Goal: Task Accomplishment & Management: Manage account settings

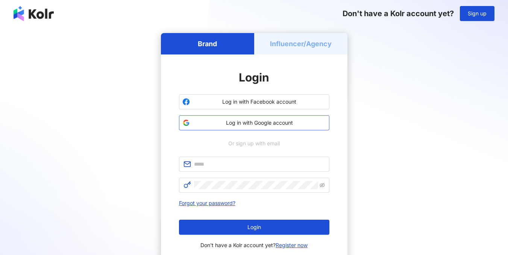
click at [236, 124] on span "Log in with Google account" at bounding box center [259, 123] width 133 height 8
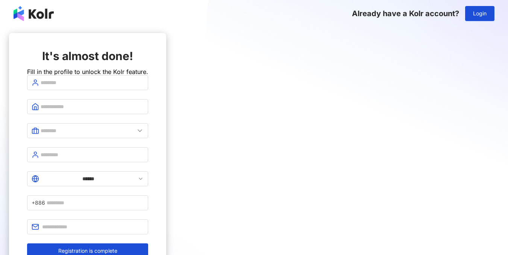
click at [148, 88] on div "It's almost done! Fill in the profile to unlock the Kolr feature. ****** +886 R…" at bounding box center [87, 153] width 121 height 210
click at [144, 87] on input "text" at bounding box center [92, 83] width 103 height 8
type input "**********"
type input "*"
type input "********"
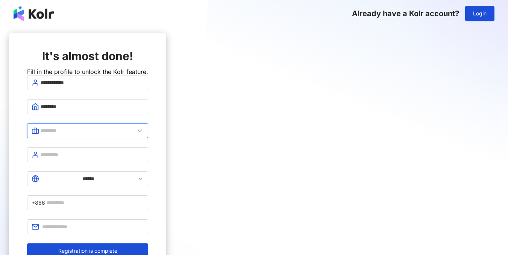
click at [135, 135] on input "text" at bounding box center [88, 131] width 94 height 8
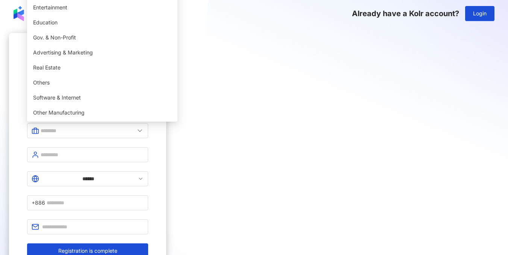
type input "******"
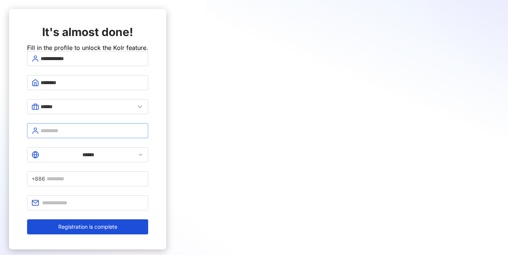
scroll to position [38, 0]
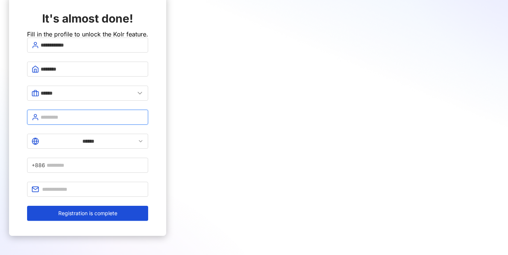
click at [144, 121] on input "text" at bounding box center [92, 117] width 103 height 8
type input "**********"
click at [144, 142] on icon at bounding box center [141, 141] width 6 height 6
click at [136, 143] on input "******" at bounding box center [88, 141] width 95 height 8
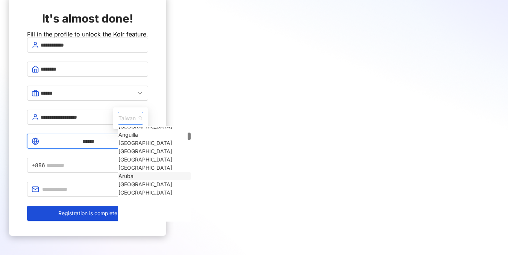
scroll to position [376, 0]
click at [142, 112] on span "Taiwan" at bounding box center [130, 118] width 24 height 12
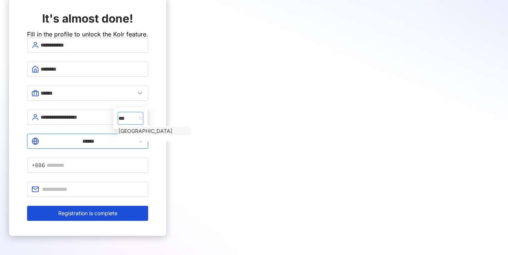
type input "****"
click at [172, 127] on div "Vietnam" at bounding box center [145, 131] width 54 height 8
type input "*******"
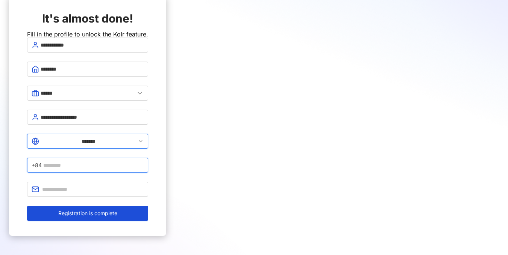
click at [144, 161] on input "text" at bounding box center [93, 165] width 100 height 8
type input "*********"
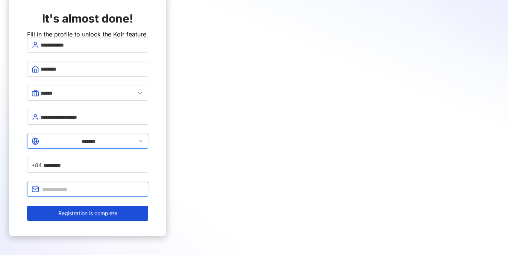
click at [144, 185] on input "text" at bounding box center [92, 189] width 101 height 8
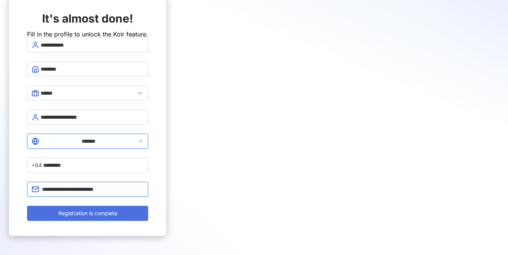
type input "**********"
click at [117, 210] on span "Registration is complete" at bounding box center [87, 213] width 59 height 6
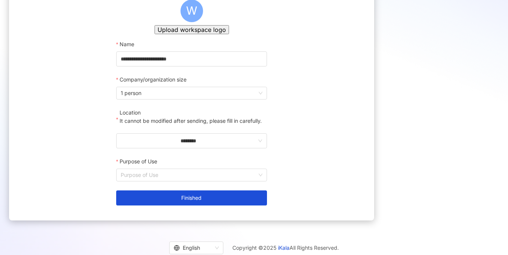
scroll to position [75, 0]
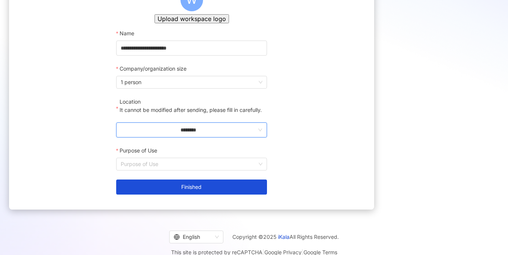
click at [241, 134] on input "********" at bounding box center [189, 130] width 136 height 8
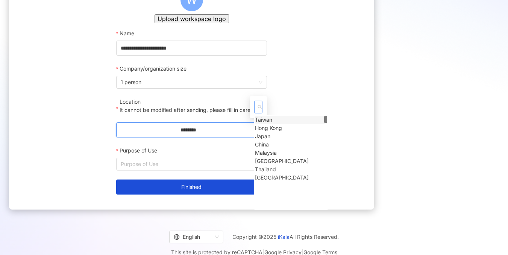
click at [262, 101] on span at bounding box center [258, 107] width 7 height 12
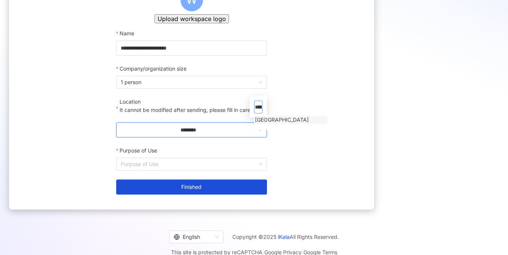
type input "*******"
click at [280, 116] on div "Vietnam" at bounding box center [282, 120] width 54 height 8
click at [219, 170] on input "Purpose of Use" at bounding box center [192, 164] width 142 height 12
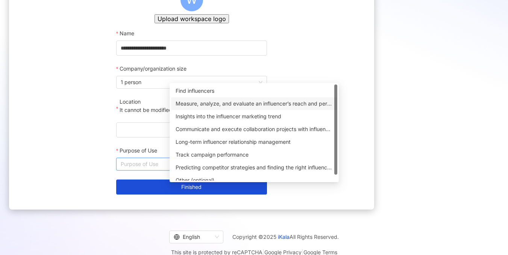
click at [283, 103] on div "Measure, analyze, and evaluate an influencer’s reach and performance on social …" at bounding box center [253, 104] width 157 height 8
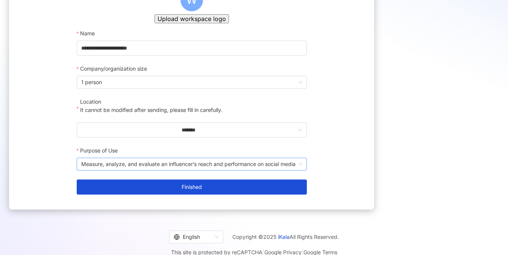
click at [270, 170] on span "Measure, analyze, and evaluate an influencer’s reach and performance on social …" at bounding box center [191, 164] width 221 height 12
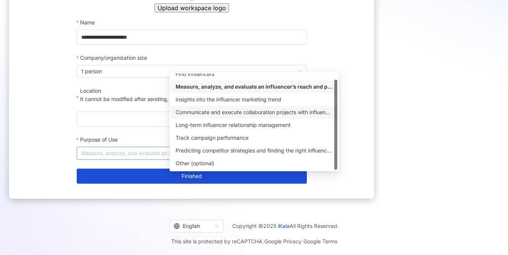
scroll to position [109, 0]
click at [246, 121] on div "Long-term influencer relationship management" at bounding box center [253, 125] width 157 height 8
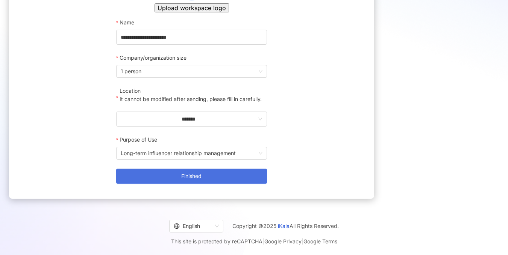
click at [222, 171] on button "Finished" at bounding box center [191, 176] width 151 height 15
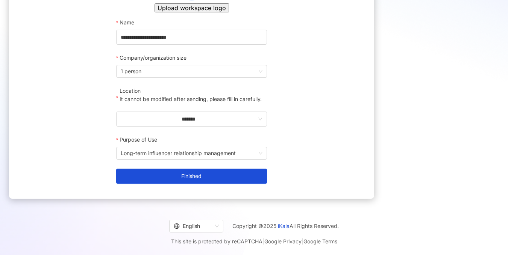
scroll to position [35, 0]
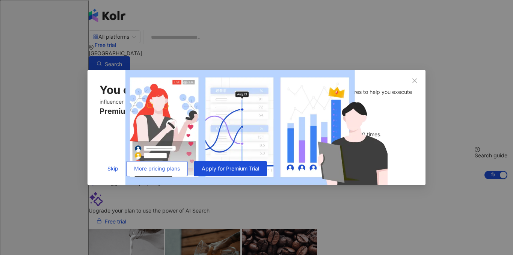
click at [180, 172] on span "More pricing plans" at bounding box center [157, 169] width 46 height 6
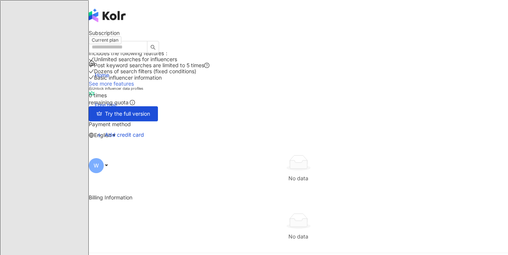
click at [134, 87] on link "See more features" at bounding box center [111, 83] width 45 height 6
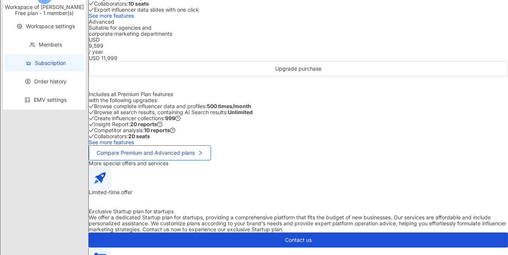
scroll to position [338, 0]
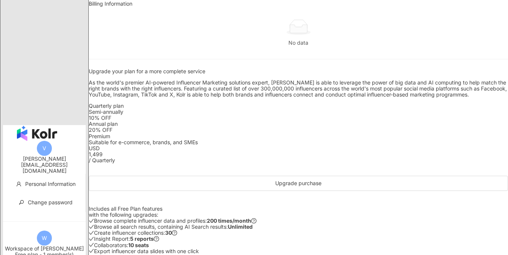
scroll to position [0, 0]
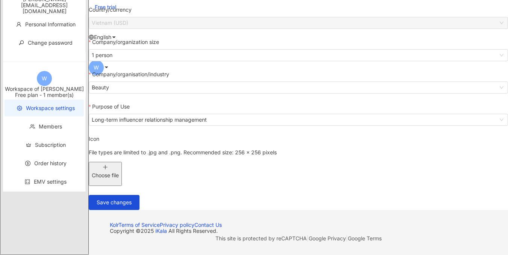
scroll to position [150, 0]
click at [132, 206] on span "Save changes" at bounding box center [114, 203] width 35 height 6
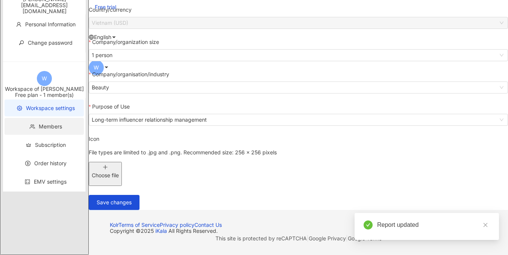
click at [39, 130] on span "Members" at bounding box center [50, 126] width 23 height 6
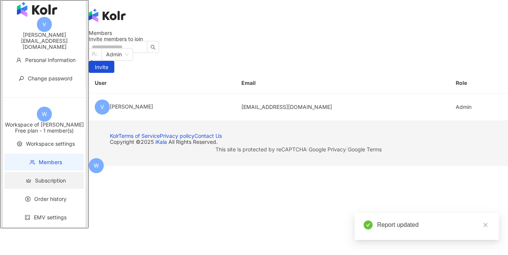
click at [36, 180] on span "Subscription" at bounding box center [50, 180] width 31 height 6
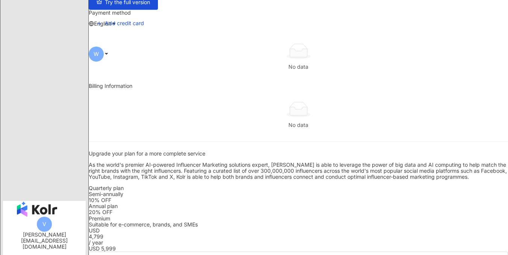
scroll to position [113, 0]
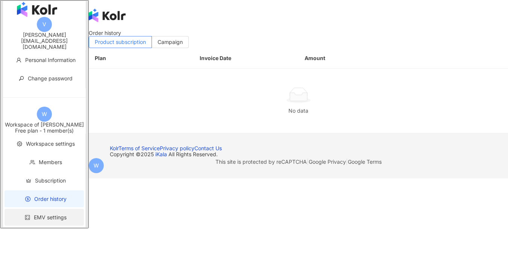
click at [39, 219] on li "EMV settings" at bounding box center [44, 217] width 79 height 17
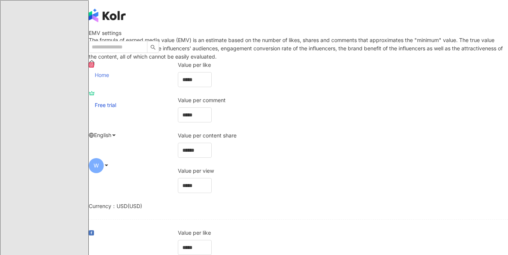
click at [109, 72] on span "Home" at bounding box center [102, 75] width 14 height 6
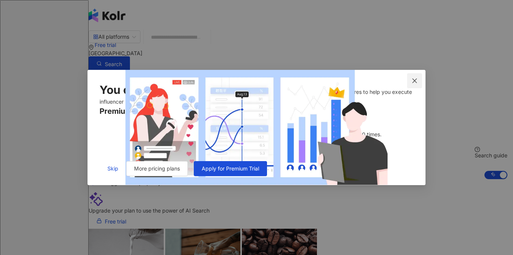
click at [413, 78] on icon "close" at bounding box center [415, 81] width 6 height 6
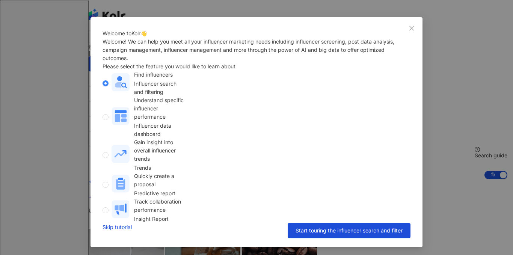
scroll to position [22, 0]
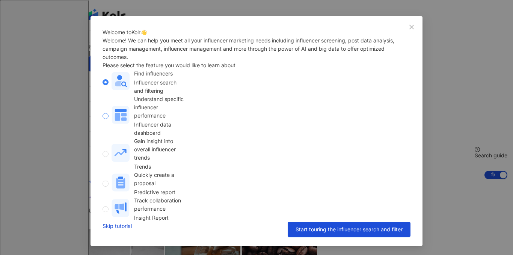
click at [187, 137] on span "Understand specific influencer performance Influencer data dashboard" at bounding box center [148, 116] width 78 height 42
click at [187, 140] on span "Gain insight into overall influencer trends Trends" at bounding box center [148, 154] width 78 height 34
click at [187, 137] on span "Understand specific influencer performance Influencer data dashboard" at bounding box center [148, 116] width 78 height 42
click at [187, 197] on span "Track collaboration performance Insight Report" at bounding box center [148, 210] width 78 height 26
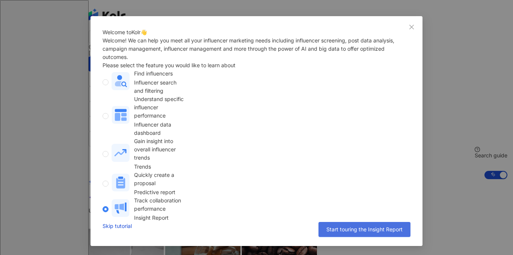
click at [356, 230] on span "Start touring the Insight Report" at bounding box center [365, 230] width 76 height 6
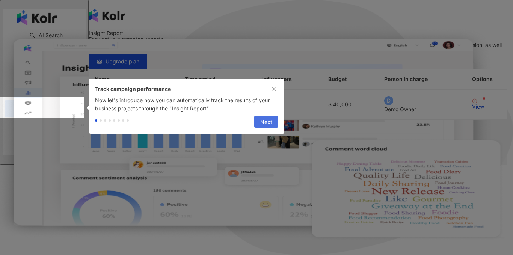
click at [268, 126] on span "Next" at bounding box center [266, 122] width 12 height 12
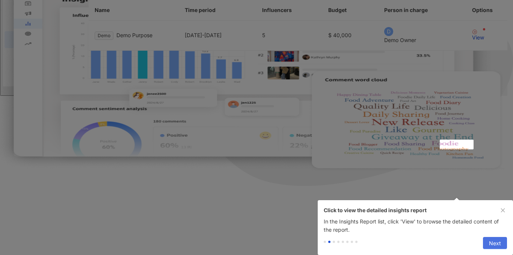
click at [499, 237] on span "Next" at bounding box center [495, 243] width 12 height 12
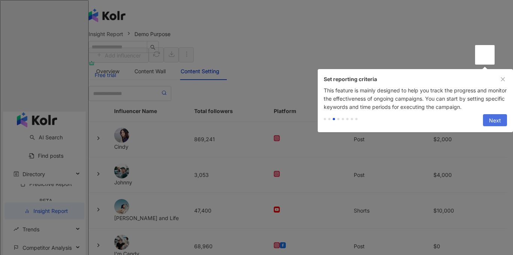
click at [493, 124] on span "Next" at bounding box center [495, 121] width 12 height 12
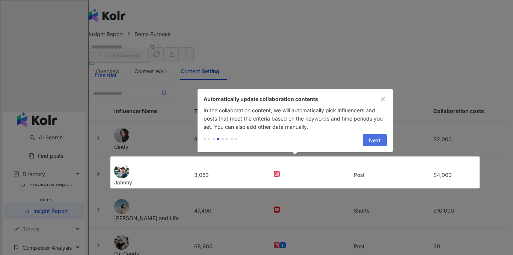
click at [377, 140] on span "Next" at bounding box center [375, 141] width 12 height 12
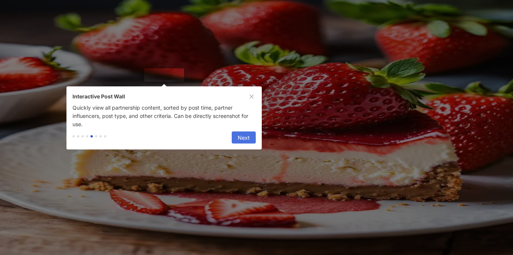
click at [250, 141] on button "Next" at bounding box center [244, 138] width 24 height 12
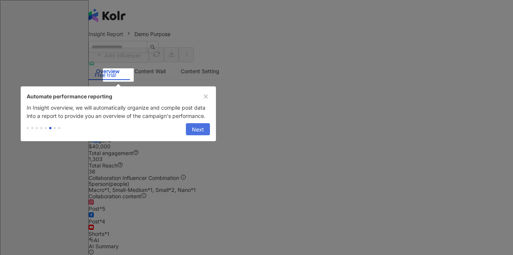
click at [197, 133] on span "Next" at bounding box center [198, 130] width 12 height 12
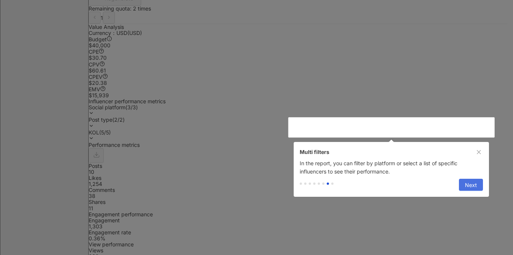
click at [469, 190] on span "Next" at bounding box center [471, 185] width 12 height 12
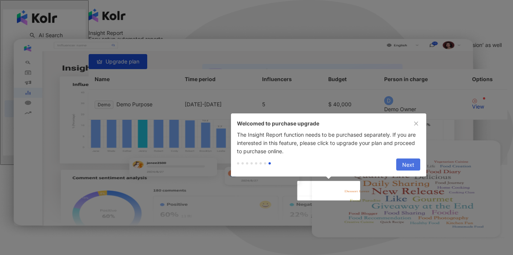
click at [408, 161] on span "Next" at bounding box center [408, 165] width 12 height 12
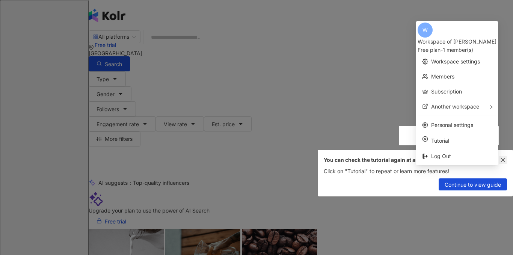
click at [504, 160] on icon "close" at bounding box center [502, 159] width 5 height 5
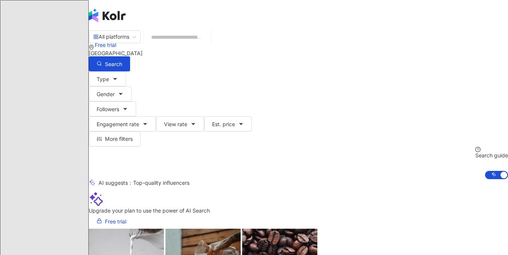
drag, startPoint x: 36, startPoint y: 107, endPoint x: 51, endPoint y: 107, distance: 15.0
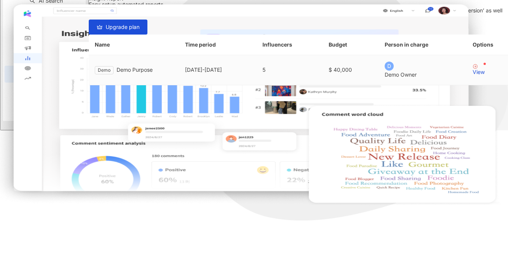
scroll to position [115, 0]
click at [472, 75] on div "View" at bounding box center [478, 72] width 12 height 5
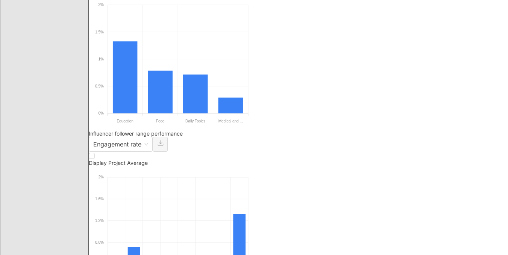
scroll to position [1090, 0]
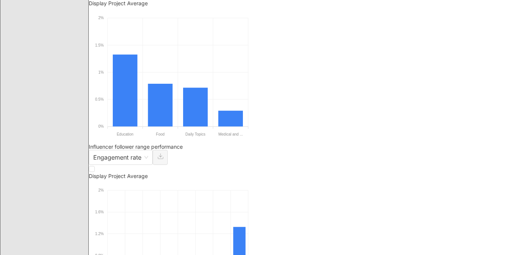
drag, startPoint x: 34, startPoint y: 57, endPoint x: 53, endPoint y: 56, distance: 19.2
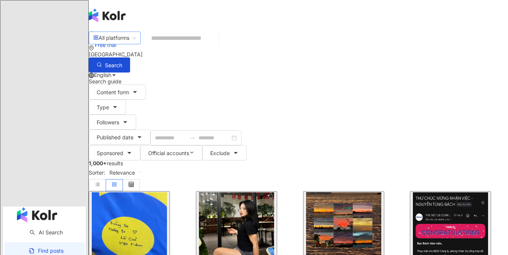
click at [129, 42] on div "All platforms" at bounding box center [111, 38] width 36 height 12
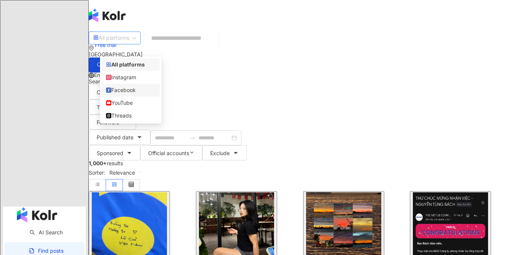
click at [130, 91] on div "Facebook" at bounding box center [130, 90] width 49 height 8
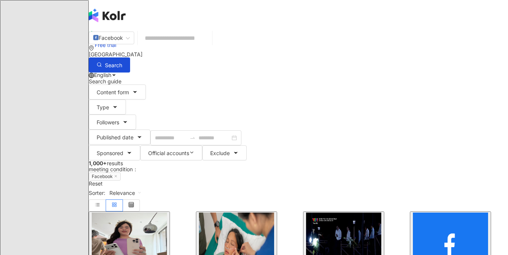
click at [209, 46] on input "search" at bounding box center [175, 38] width 68 height 16
type input "******"
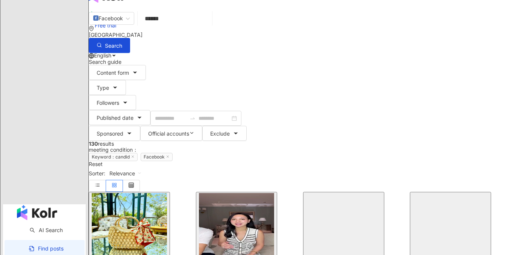
scroll to position [38, 0]
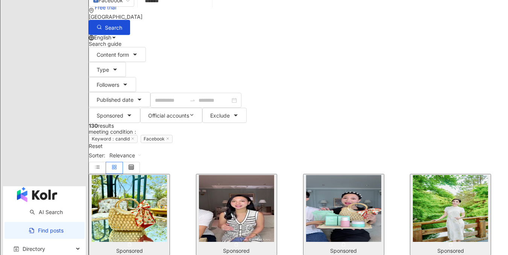
click at [439, 175] on img "button" at bounding box center [450, 208] width 75 height 67
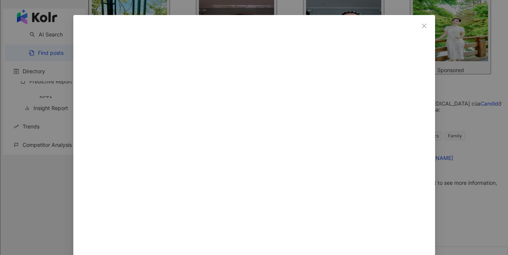
scroll to position [225, 0]
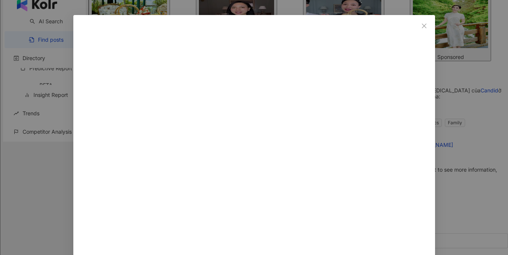
click at [449, 105] on div "Hannah Nguyen 4/22/25 Hannah qua tay pháp sư Trung Hoa. Chỉnh hình xong tui hổn…" at bounding box center [254, 127] width 508 height 255
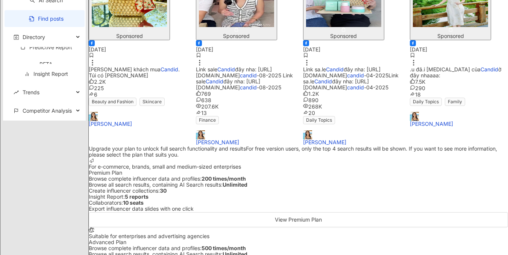
scroll to position [236, 0]
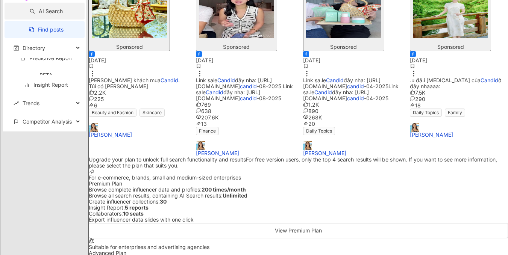
click at [30, 14] on link "AI Search" at bounding box center [46, 11] width 33 height 6
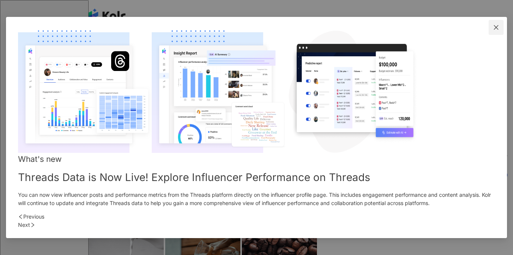
click at [489, 35] on button "Close" at bounding box center [496, 27] width 15 height 15
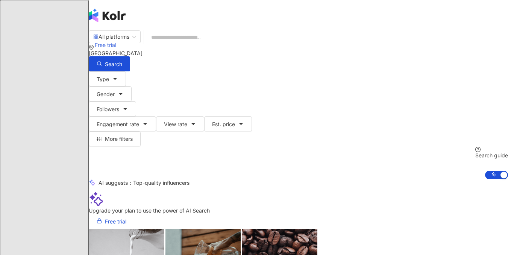
click at [390, 30] on div "Free trial" at bounding box center [298, 45] width 419 height 30
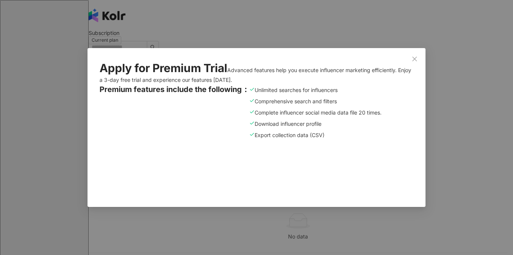
click at [249, 139] on div "Export collection data (CSV)" at bounding box center [315, 135] width 132 height 8
click at [410, 56] on span "Close" at bounding box center [414, 59] width 15 height 6
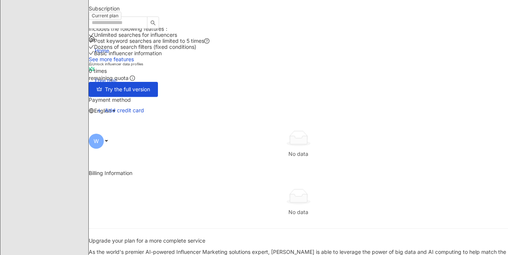
scroll to position [38, 0]
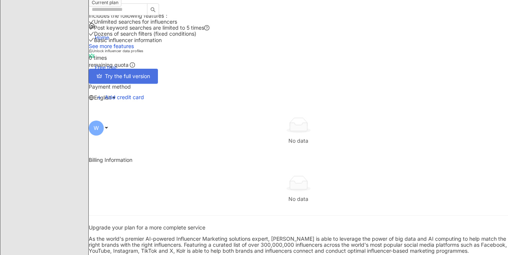
click at [150, 79] on span "Try the full version" at bounding box center [127, 76] width 45 height 6
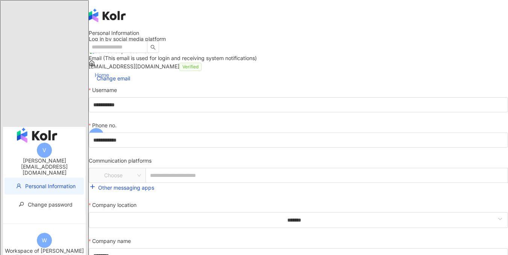
click at [109, 72] on span "Home" at bounding box center [102, 75] width 14 height 6
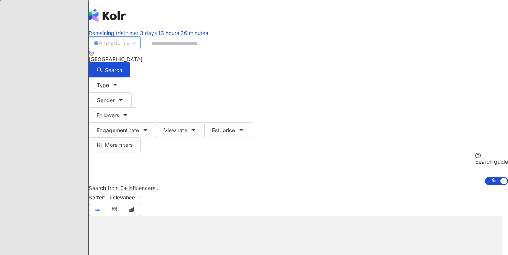
click at [129, 49] on div "All platforms" at bounding box center [111, 43] width 36 height 12
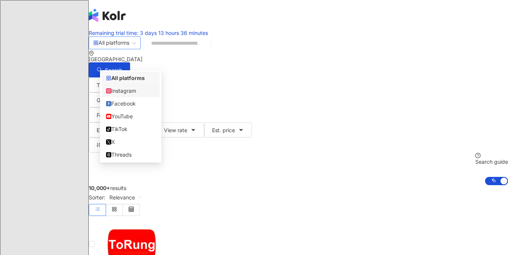
click at [208, 50] on input "search" at bounding box center [177, 43] width 61 height 14
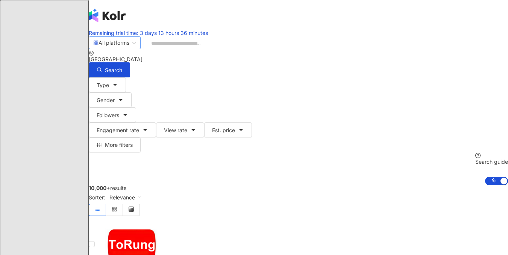
click at [123, 49] on div "All platforms" at bounding box center [111, 43] width 36 height 12
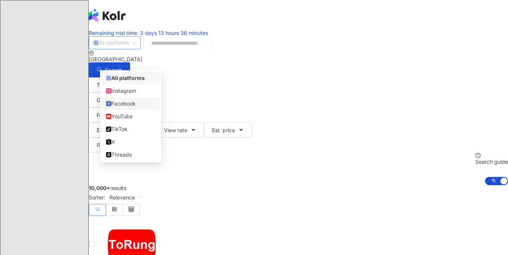
click at [129, 106] on div "Facebook" at bounding box center [130, 104] width 49 height 8
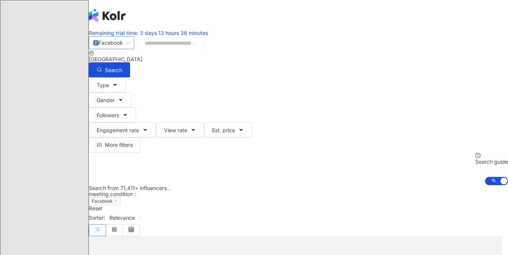
click at [201, 50] on input "search" at bounding box center [171, 43] width 61 height 14
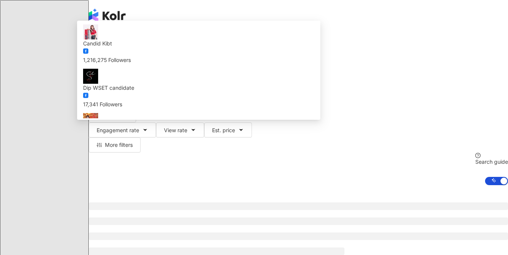
type input "******"
click at [161, 30] on link "Remaining trial time: 3 days 13 hours 36 minutes" at bounding box center [148, 33] width 119 height 6
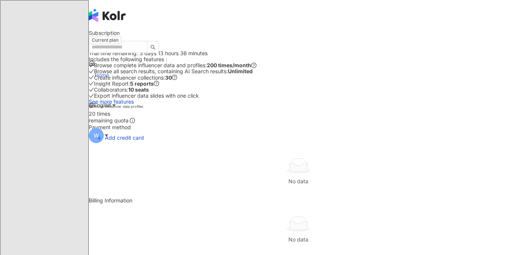
click at [109, 72] on span "Home" at bounding box center [102, 75] width 14 height 6
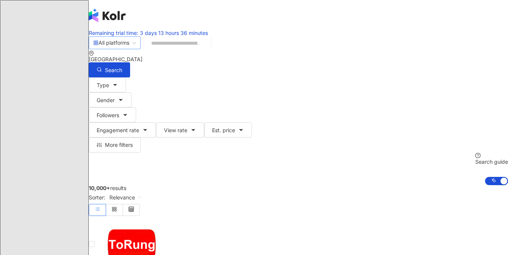
click at [136, 49] on span "All platforms" at bounding box center [114, 43] width 43 height 12
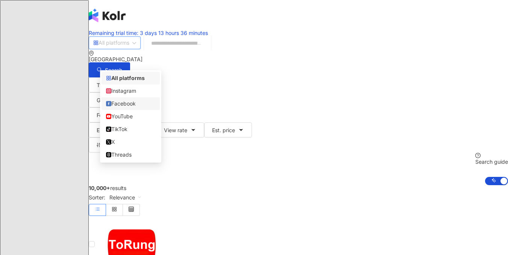
click at [133, 108] on div "Facebook" at bounding box center [130, 104] width 49 height 8
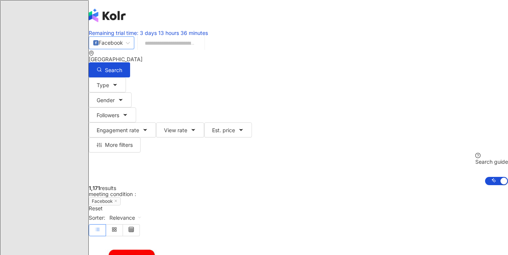
click at [196, 50] on input "search" at bounding box center [171, 43] width 61 height 14
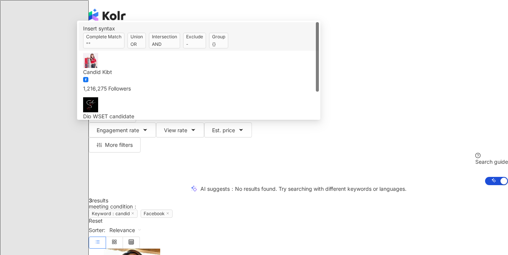
type input "******"
click at [419, 100] on div "Type Gender Followers Engagement rate View rate Est. price More filters" at bounding box center [298, 114] width 419 height 75
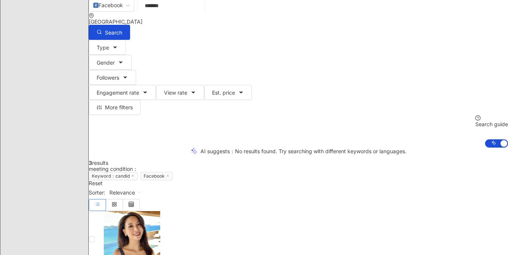
scroll to position [75, 0]
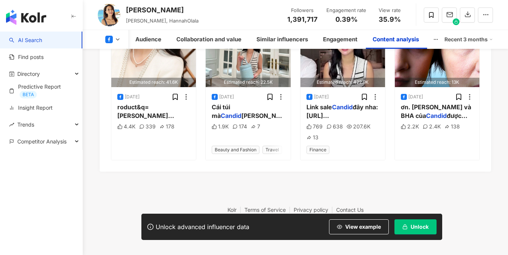
click at [169, 181] on footer "Kolr Terms of Service Privacy policy Contact Us Copyright © 2025 iKala All Righ…" at bounding box center [295, 213] width 425 height 83
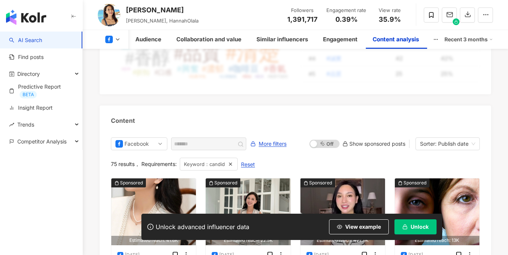
scroll to position [2035, 0]
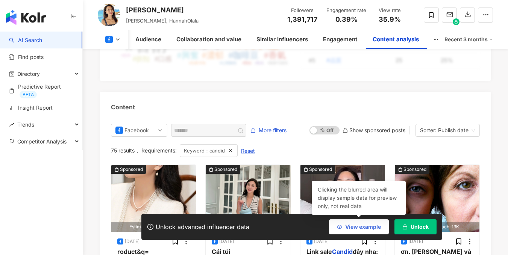
click at [350, 226] on span "View example" at bounding box center [363, 227] width 36 height 6
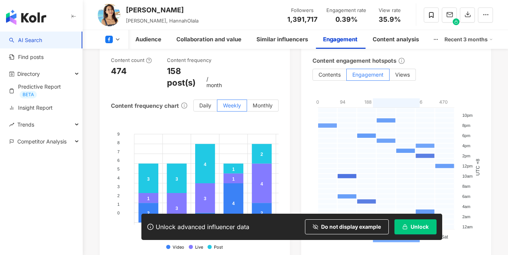
scroll to position [1697, 0]
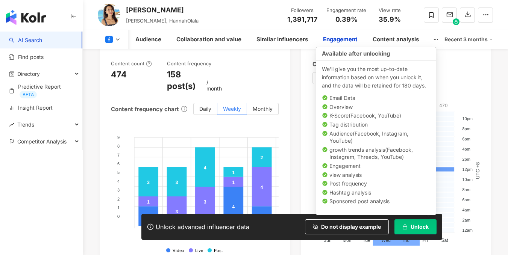
click at [414, 225] on span "Unlock" at bounding box center [419, 227] width 18 height 6
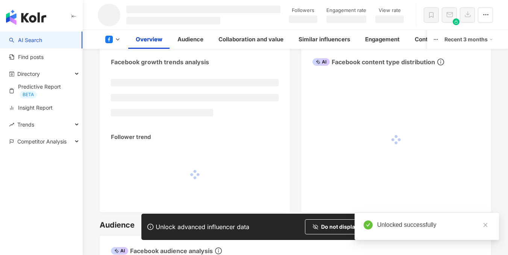
scroll to position [378, 0]
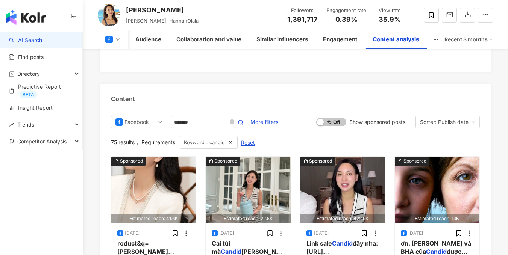
scroll to position [2104, 0]
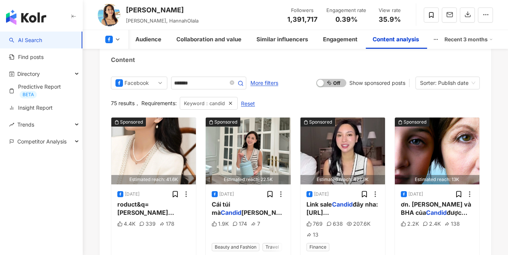
drag, startPoint x: 25, startPoint y: 42, endPoint x: 94, endPoint y: 52, distance: 69.1
click at [25, 42] on link "AI Search" at bounding box center [25, 40] width 33 height 8
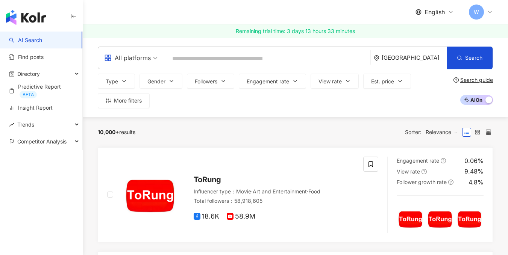
click at [264, 58] on input "search" at bounding box center [267, 58] width 199 height 14
type input "**********"
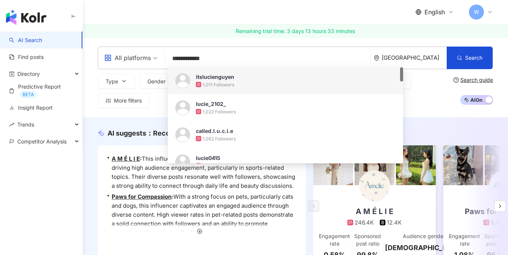
click at [212, 79] on div "itslucienguyen" at bounding box center [215, 77] width 38 height 8
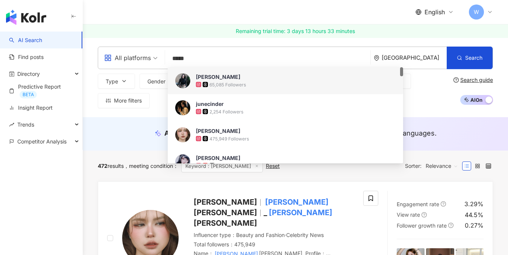
drag, startPoint x: 200, startPoint y: 56, endPoint x: 161, endPoint y: 55, distance: 39.1
click at [161, 55] on div "All platforms ***** Vietnam Search 6bf0a5d8-4e2f-4358-a5b6-684f452dbd57 e035e9b…" at bounding box center [295, 58] width 395 height 23
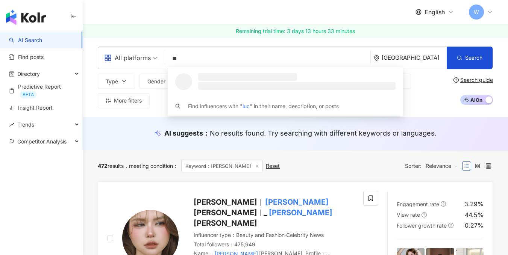
type input "*"
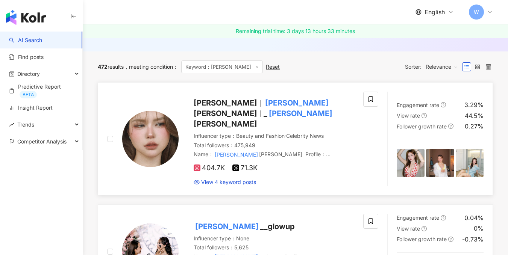
scroll to position [113, 0]
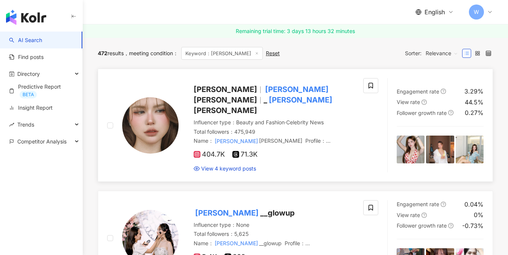
click at [211, 91] on span "Nguyễn Dung" at bounding box center [225, 89] width 63 height 9
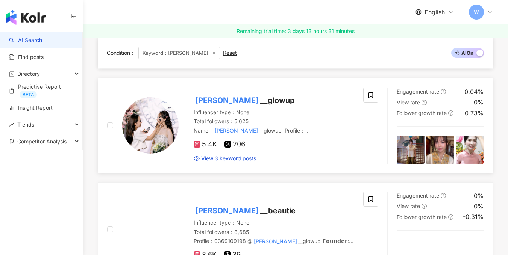
scroll to position [0, 0]
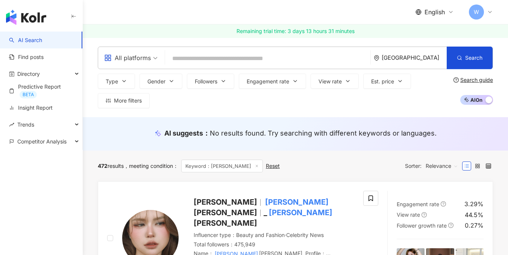
click at [214, 59] on input "search" at bounding box center [267, 58] width 199 height 14
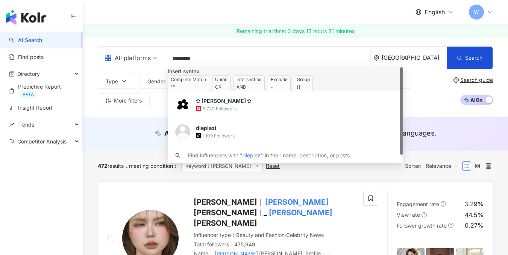
click at [127, 59] on div "All platforms" at bounding box center [127, 58] width 47 height 12
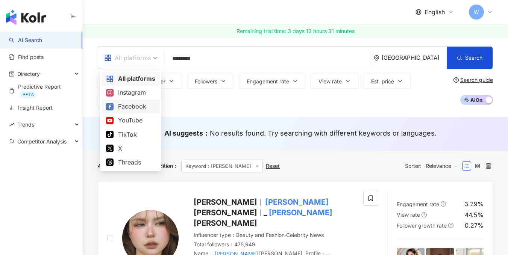
click at [116, 103] on div "Facebook" at bounding box center [130, 106] width 49 height 9
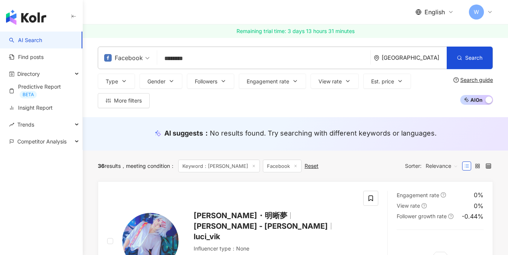
click at [201, 60] on input "*******" at bounding box center [263, 58] width 207 height 14
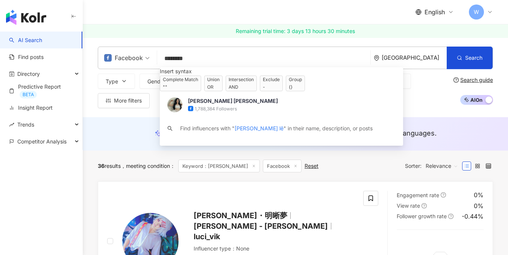
click at [210, 57] on input "*******" at bounding box center [263, 58] width 207 height 14
type input "*******"
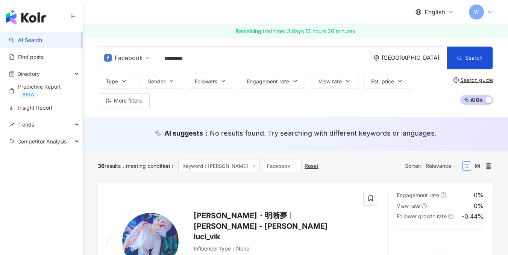
click at [437, 83] on div "Type Gender Followers Engagement rate View rate Est. price More filters" at bounding box center [274, 91] width 352 height 35
drag, startPoint x: 468, startPoint y: 58, endPoint x: 463, endPoint y: 59, distance: 4.5
click at [467, 58] on span "Search" at bounding box center [473, 58] width 17 height 6
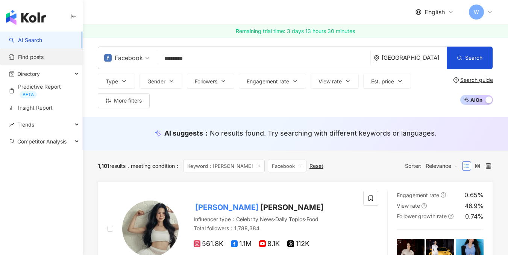
drag, startPoint x: 37, startPoint y: 55, endPoint x: 46, endPoint y: 54, distance: 9.1
click at [37, 55] on link "Find posts" at bounding box center [26, 57] width 35 height 8
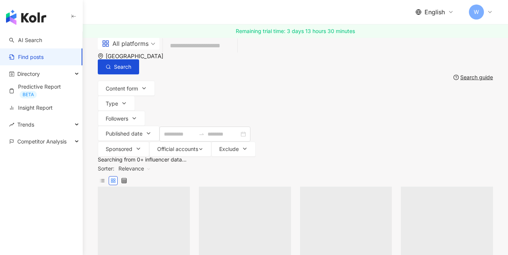
click at [234, 54] on input "search" at bounding box center [200, 46] width 68 height 16
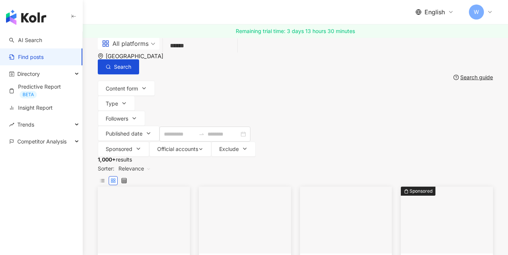
type input "******"
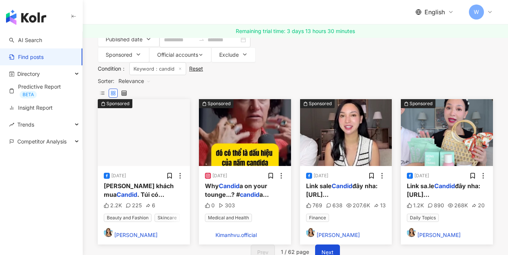
scroll to position [113, 0]
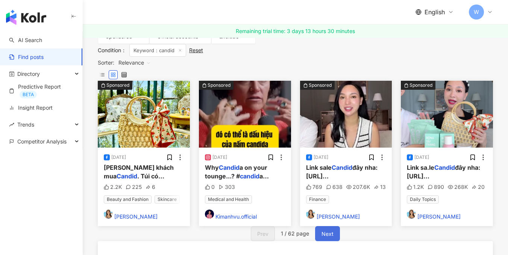
click at [319, 226] on button "Next" at bounding box center [327, 233] width 25 height 15
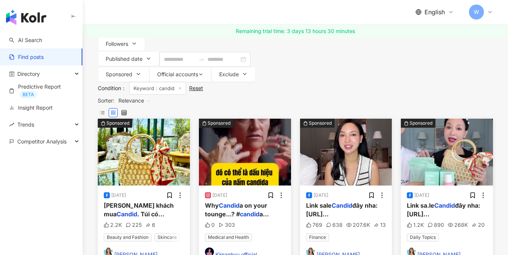
scroll to position [75, 0]
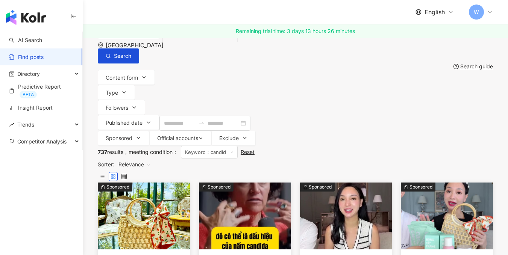
scroll to position [0, 0]
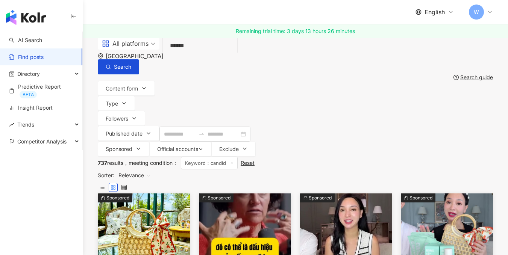
click at [35, 21] on img "button" at bounding box center [26, 17] width 40 height 15
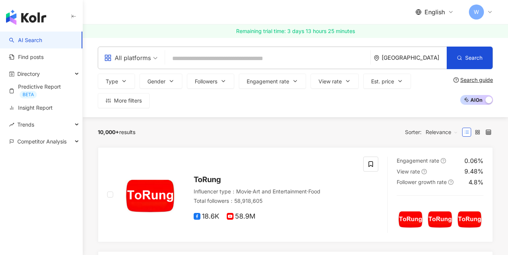
click at [481, 11] on span "W" at bounding box center [476, 12] width 15 height 15
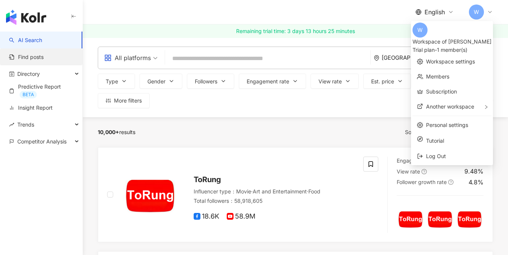
click at [42, 60] on link "Find posts" at bounding box center [26, 57] width 35 height 8
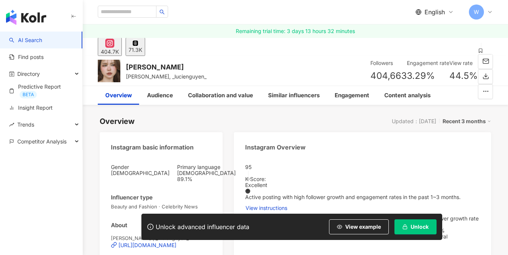
click at [142, 47] on div "71.3K" at bounding box center [136, 50] width 14 height 6
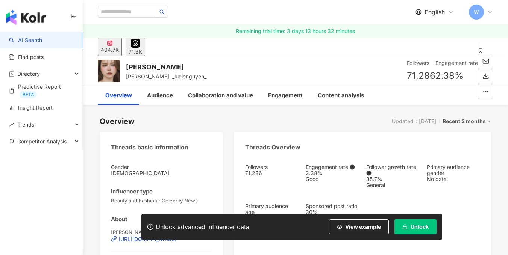
scroll to position [33, 0]
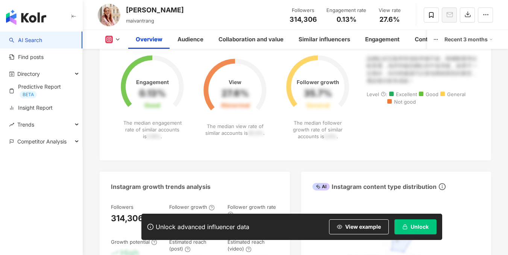
scroll to position [301, 0]
click at [325, 123] on div "The median follower growth rate of similar accounts is 0.8% ." at bounding box center [318, 129] width 66 height 21
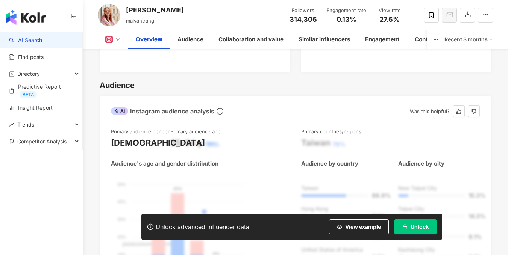
scroll to position [639, 0]
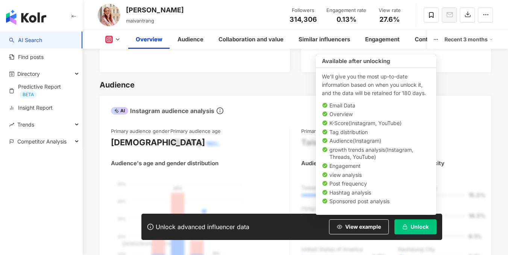
click at [422, 230] on button "Unlock" at bounding box center [415, 226] width 42 height 15
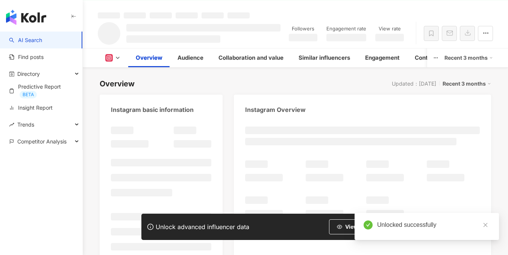
scroll to position [225, 0]
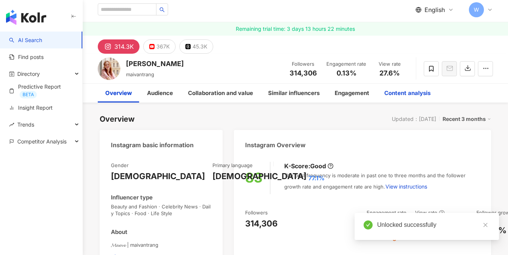
scroll to position [38, 0]
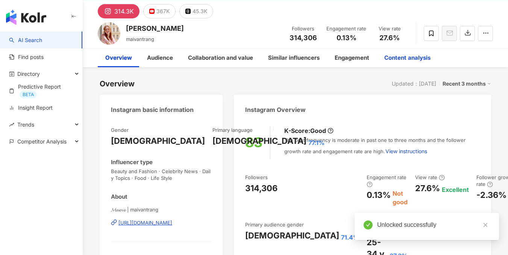
click at [401, 56] on div "Content analysis" at bounding box center [407, 57] width 46 height 9
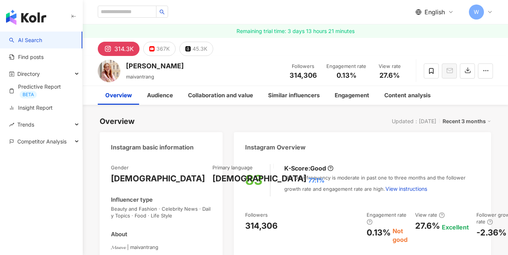
drag, startPoint x: 158, startPoint y: 49, endPoint x: 215, endPoint y: 60, distance: 57.4
click at [158, 49] on div "367K" at bounding box center [162, 49] width 13 height 11
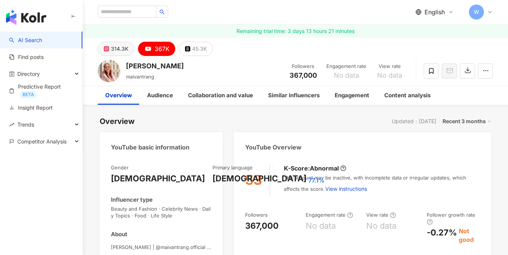
click at [106, 48] on icon at bounding box center [106, 48] width 3 height 3
click at [109, 51] on icon at bounding box center [106, 48] width 5 height 5
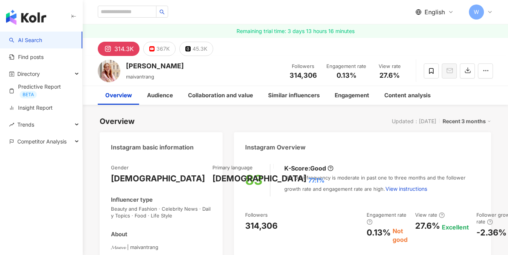
click at [28, 189] on div "AI Search Find posts Directory Predictive Report BETA Insight Report Trends Com…" at bounding box center [41, 144] width 83 height 224
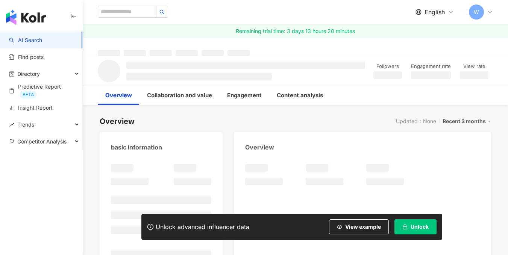
click at [416, 226] on span "Unlock" at bounding box center [419, 227] width 18 height 6
click at [413, 229] on span "Unlock" at bounding box center [419, 227] width 18 height 6
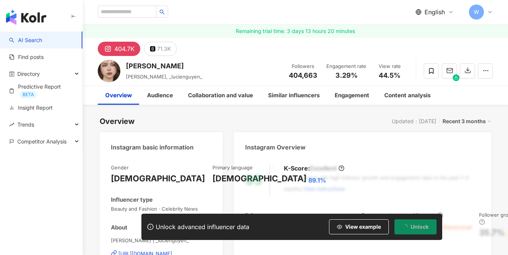
scroll to position [60, 0]
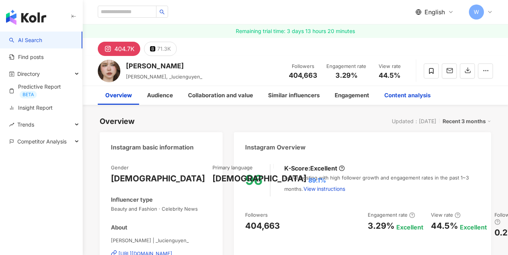
drag, startPoint x: 423, startPoint y: 94, endPoint x: 413, endPoint y: 97, distance: 10.2
click at [422, 94] on div "Content analysis" at bounding box center [407, 95] width 46 height 9
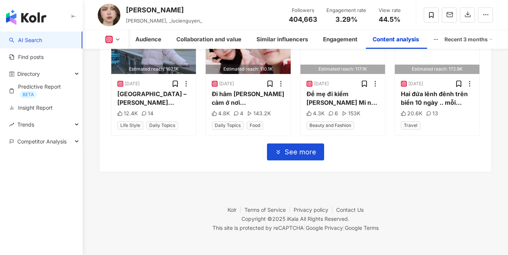
scroll to position [2782, 0]
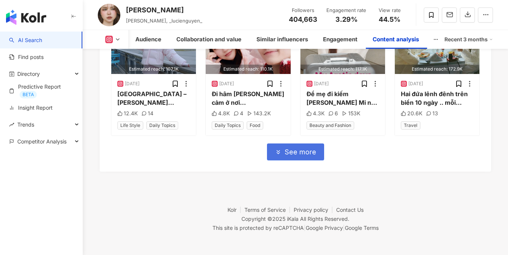
click at [307, 151] on span "See more" at bounding box center [300, 152] width 32 height 8
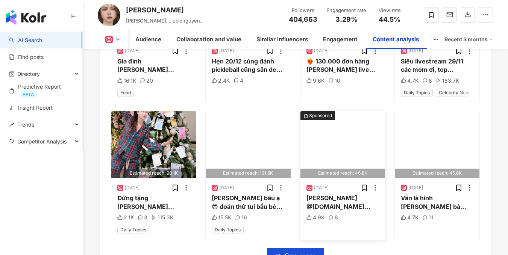
scroll to position [3123, 0]
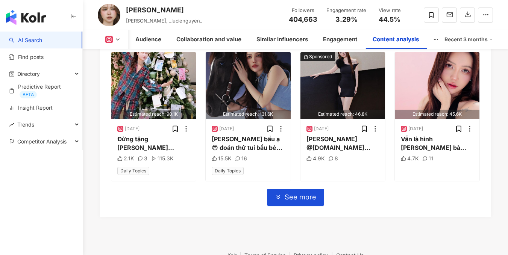
click at [244, 17] on div "Nguyễn Dung Lucie Nguyen, _lucienguyen_ Followers 404,663 Engagement rate 3.29%…" at bounding box center [295, 15] width 425 height 30
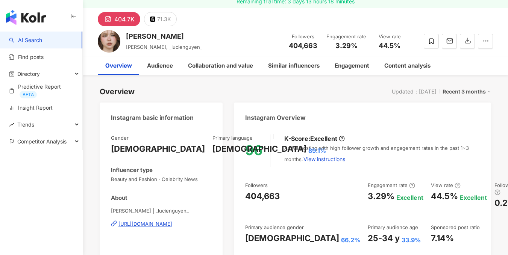
scroll to position [0, 0]
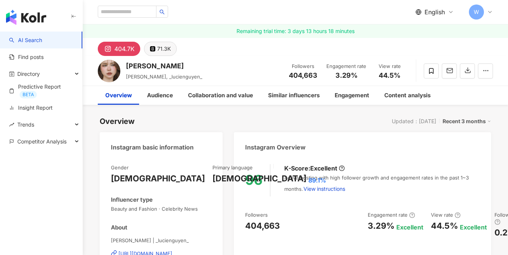
click at [165, 52] on div "71.3K" at bounding box center [164, 49] width 14 height 11
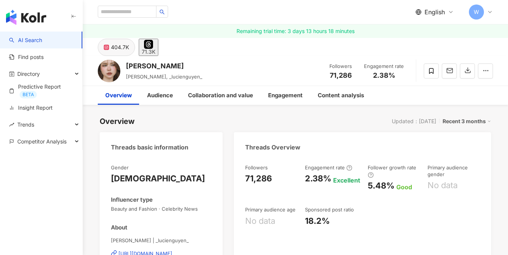
click at [110, 48] on button "404.7K" at bounding box center [116, 47] width 37 height 17
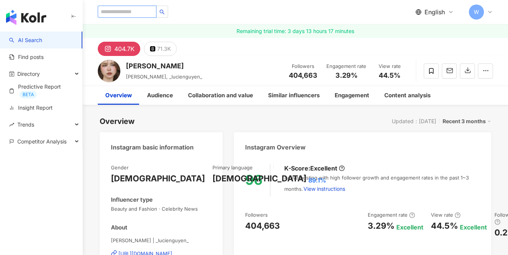
drag, startPoint x: 132, startPoint y: 13, endPoint x: 139, endPoint y: 13, distance: 7.5
click at [132, 13] on input "search" at bounding box center [127, 12] width 59 height 12
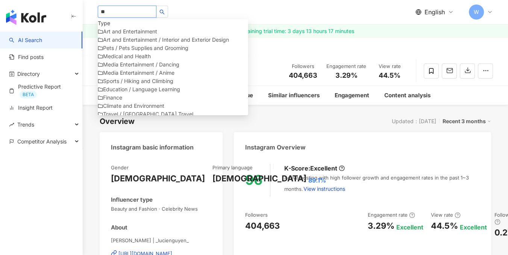
type input "*"
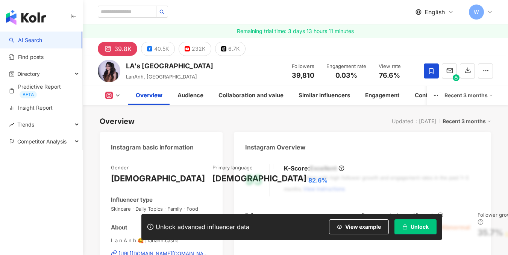
scroll to position [60, 0]
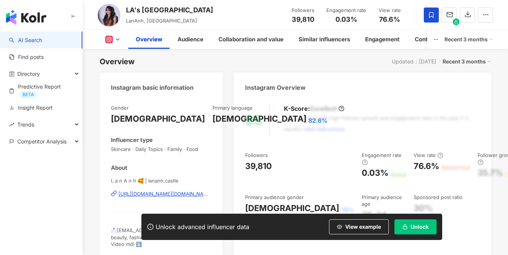
click at [422, 225] on span "Unlock" at bounding box center [419, 227] width 18 height 6
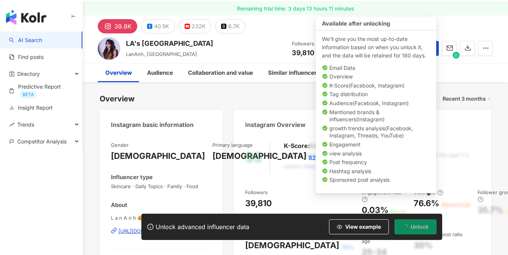
scroll to position [0, 0]
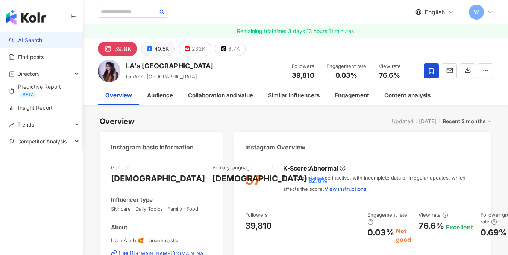
click at [152, 47] on button "40.5K" at bounding box center [158, 49] width 34 height 14
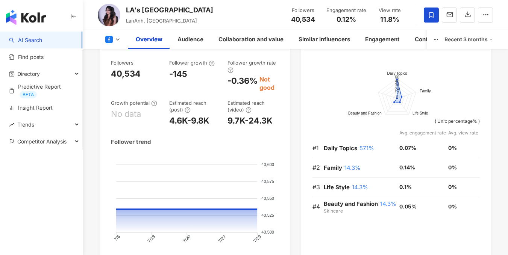
scroll to position [301, 0]
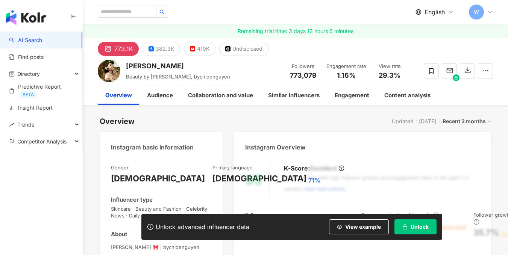
click at [410, 227] on span "Unlock" at bounding box center [419, 227] width 18 height 6
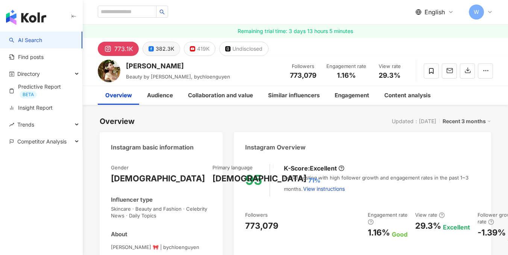
click at [167, 44] on div "382.3K" at bounding box center [165, 49] width 18 height 11
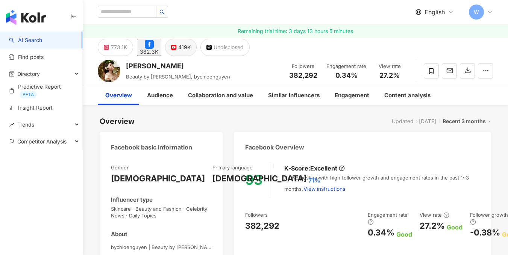
click at [190, 49] on div "419K" at bounding box center [184, 47] width 12 height 11
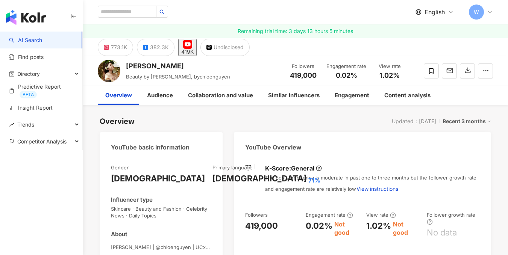
click at [194, 49] on div "419K" at bounding box center [187, 52] width 12 height 6
click at [484, 69] on icon "button" at bounding box center [485, 70] width 7 height 7
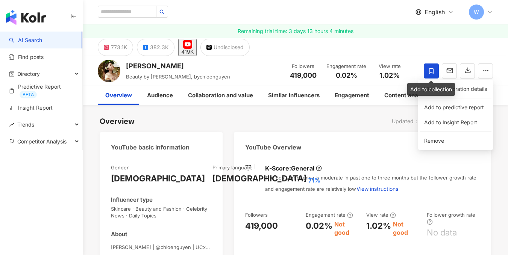
click at [429, 71] on icon at bounding box center [431, 71] width 7 height 7
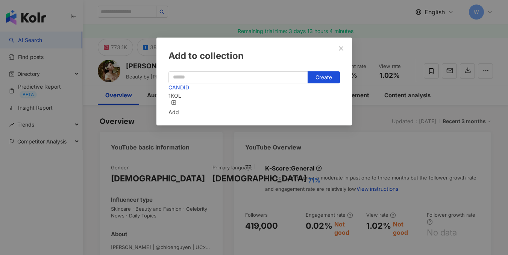
click at [211, 106] on div "CANDID 1 KOL Add" at bounding box center [253, 99] width 171 height 33
click at [176, 102] on icon "button" at bounding box center [173, 102] width 5 height 5
click at [348, 14] on div "Add to collection Create CANDID 2 KOL Added" at bounding box center [254, 127] width 508 height 255
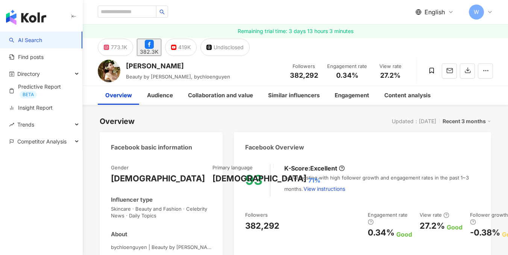
scroll to position [60, 0]
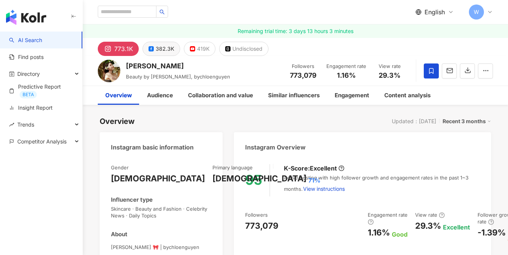
click at [166, 53] on div "382.3K" at bounding box center [165, 49] width 18 height 11
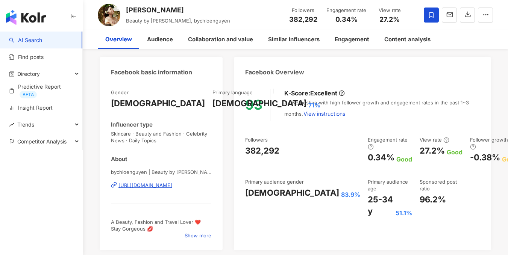
scroll to position [38, 0]
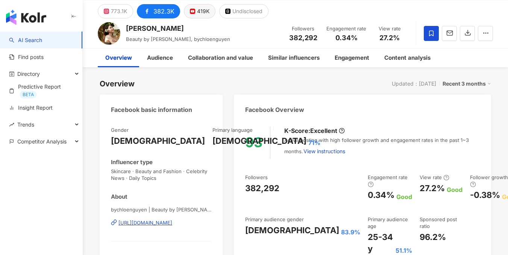
click at [197, 13] on div "419K" at bounding box center [203, 11] width 12 height 11
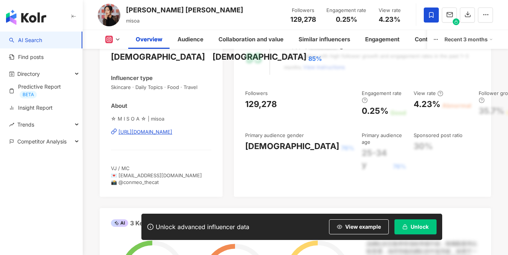
scroll to position [135, 0]
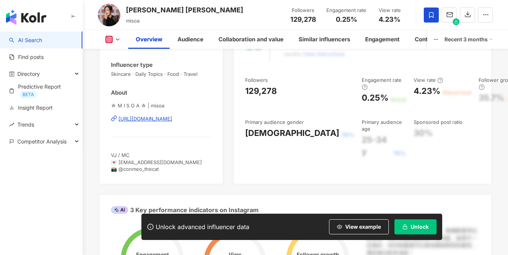
click at [419, 224] on span "Unlock" at bounding box center [419, 227] width 18 height 6
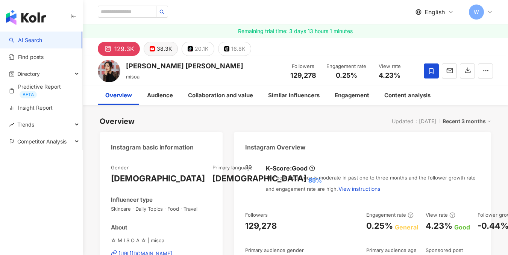
click at [164, 51] on div "38.3K" at bounding box center [164, 49] width 15 height 11
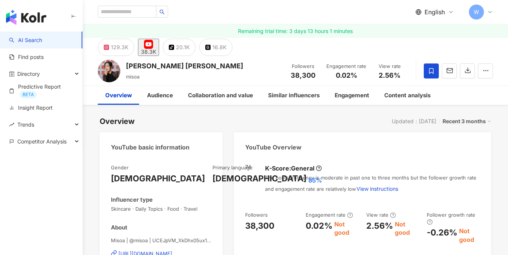
click at [156, 50] on div "38.3K" at bounding box center [148, 52] width 15 height 6
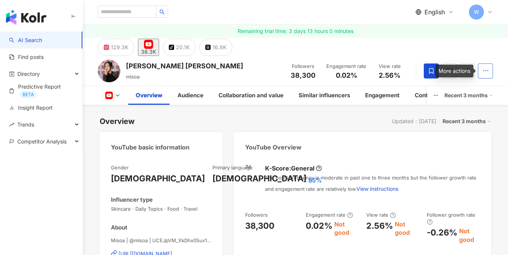
click at [478, 71] on button "button" at bounding box center [485, 70] width 15 height 15
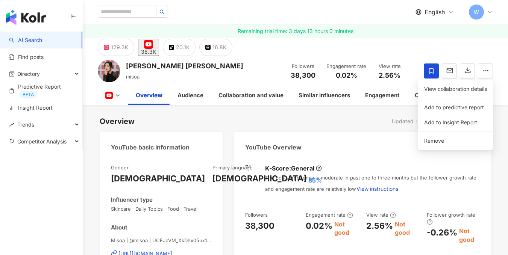
click at [404, 42] on div "129.3K 38.3K tiktok-icon 20.1K 16.8K" at bounding box center [295, 47] width 425 height 18
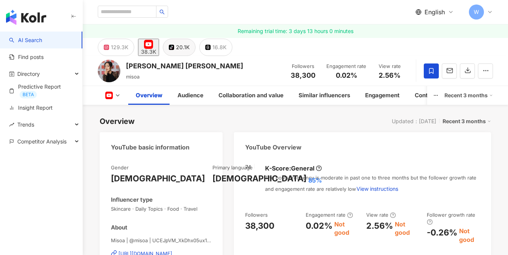
click at [189, 47] on div "20.1K" at bounding box center [183, 47] width 14 height 11
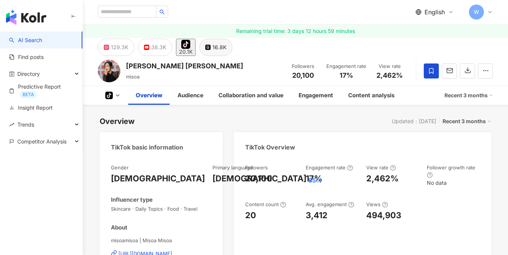
click at [227, 47] on button "16.8K" at bounding box center [215, 47] width 33 height 17
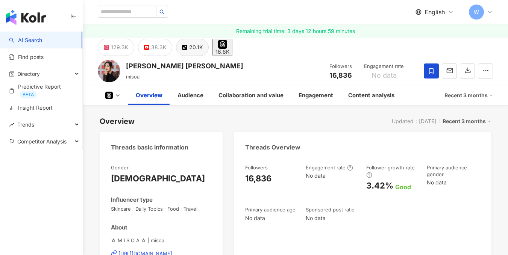
click at [187, 47] on button "tiktok-icon 20.1K" at bounding box center [192, 47] width 33 height 17
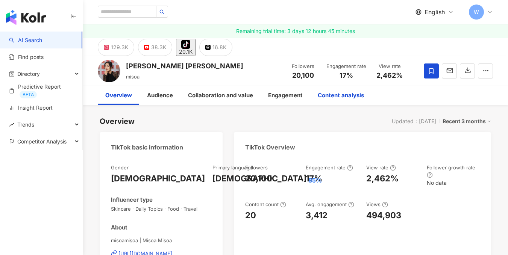
click at [341, 96] on div "Content analysis" at bounding box center [340, 95] width 46 height 9
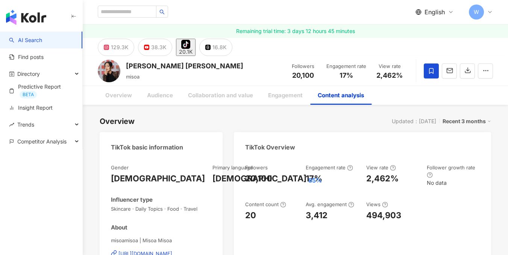
scroll to position [1120, 0]
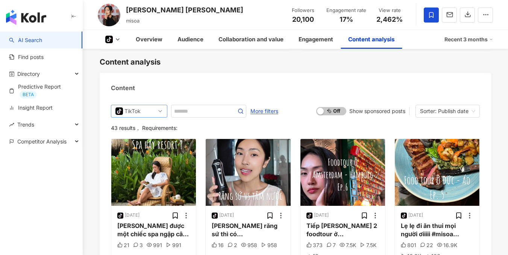
click at [159, 109] on span "tiktok-icon TikTok" at bounding box center [138, 111] width 47 height 12
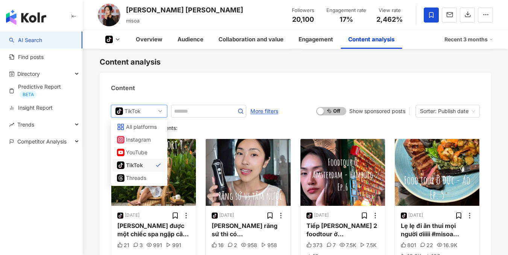
click at [224, 91] on div "Content" at bounding box center [295, 85] width 391 height 24
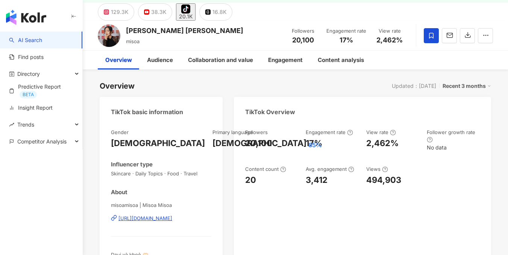
scroll to position [0, 0]
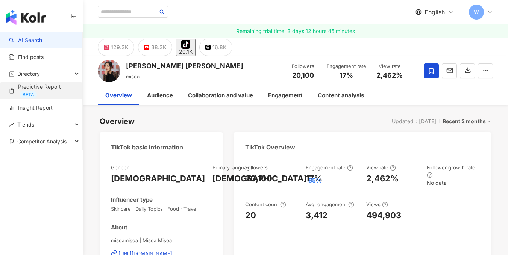
click at [45, 88] on link "Predictive Report BETA" at bounding box center [42, 90] width 67 height 15
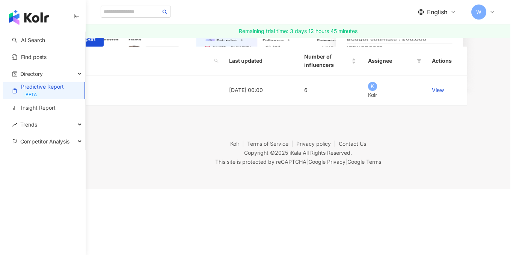
scroll to position [152, 0]
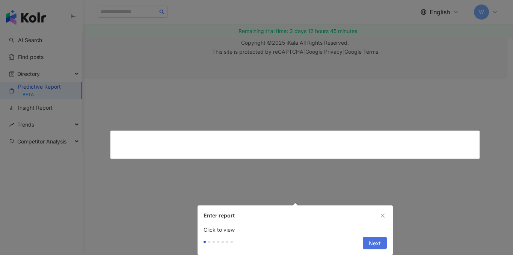
click at [381, 237] on button "Next" at bounding box center [375, 243] width 24 height 12
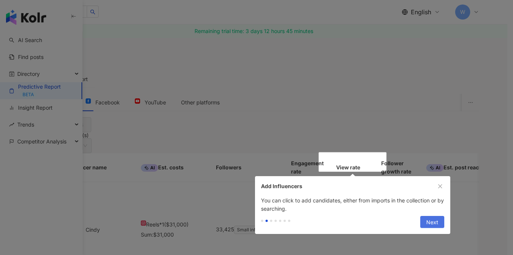
click at [437, 224] on span "Next" at bounding box center [432, 222] width 12 height 12
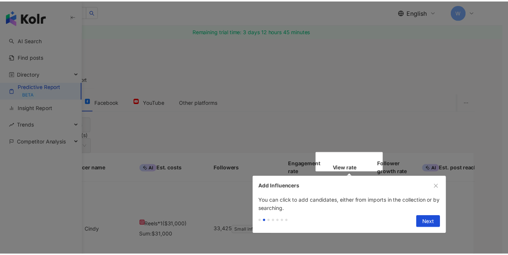
scroll to position [141, 0]
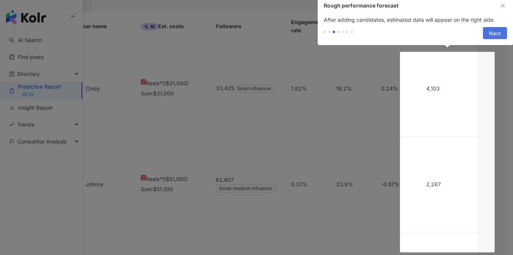
click at [500, 30] on span "Next" at bounding box center [495, 33] width 12 height 12
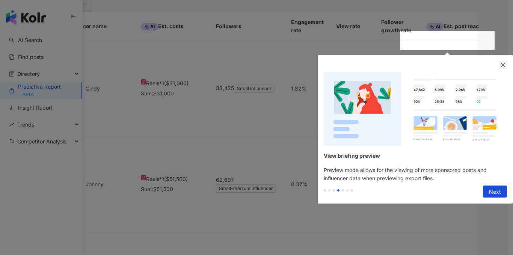
click at [504, 67] on icon "close" at bounding box center [502, 64] width 5 height 5
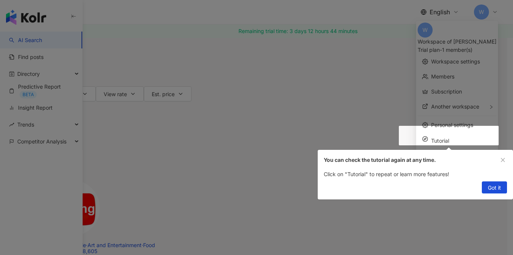
click at [497, 187] on span "Got it" at bounding box center [494, 188] width 13 height 12
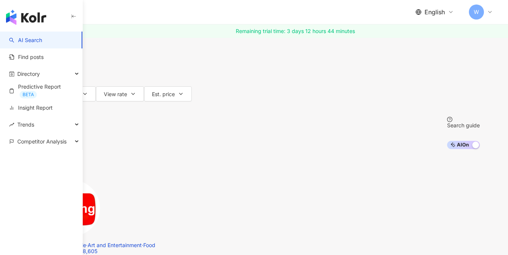
click at [148, 14] on input "search" at bounding box center [117, 7] width 61 height 14
click at [69, 13] on div "All platforms" at bounding box center [51, 7] width 36 height 12
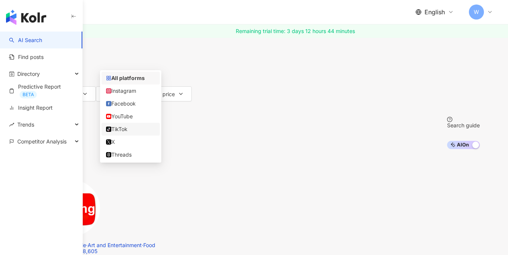
drag, startPoint x: 129, startPoint y: 133, endPoint x: 145, endPoint y: 134, distance: 16.2
click at [129, 133] on div "TikTok" at bounding box center [130, 129] width 49 height 8
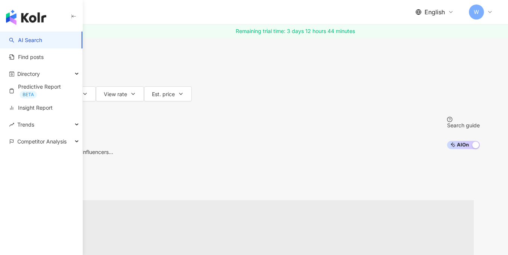
click at [133, 14] on input "search" at bounding box center [102, 7] width 61 height 14
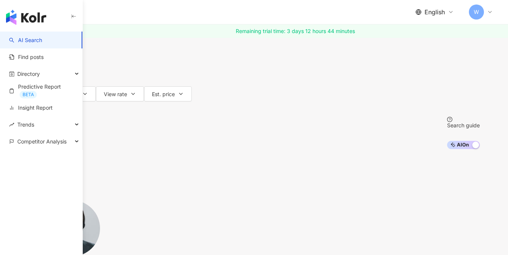
click at [133, 14] on input "search" at bounding box center [102, 7] width 61 height 14
click at [49, 52] on span "Type" at bounding box center [42, 49] width 12 height 6
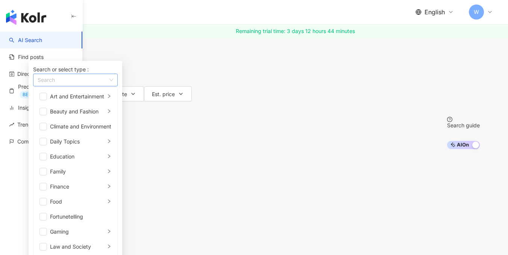
click at [108, 83] on div "button" at bounding box center [72, 80] width 74 height 6
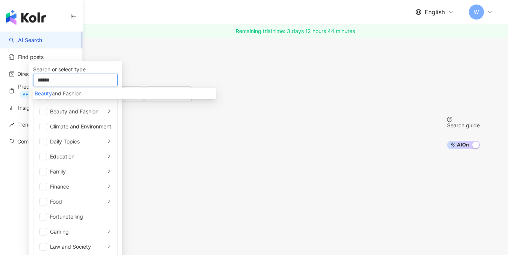
type input "******"
click at [82, 97] on span "and Fashion" at bounding box center [67, 93] width 30 height 6
click at [214, 98] on div "Beauty and Fashion" at bounding box center [125, 93] width 180 height 8
click at [334, 105] on div "Type Search or select type : Beauty and Fashion Beauty and Fashion Art and Ente…" at bounding box center [254, 78] width 451 height 75
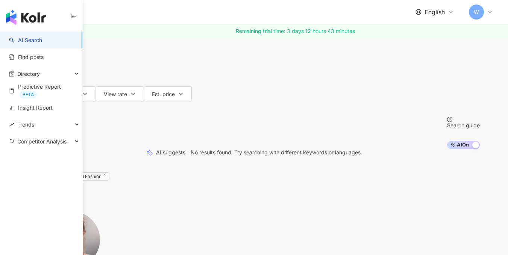
click at [133, 14] on input "search" at bounding box center [102, 7] width 61 height 14
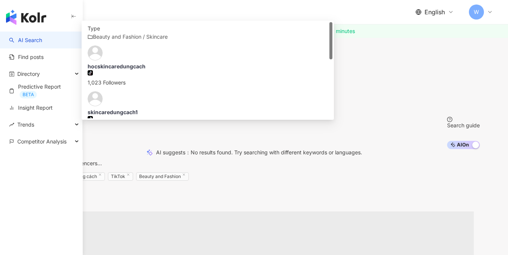
type input "**********"
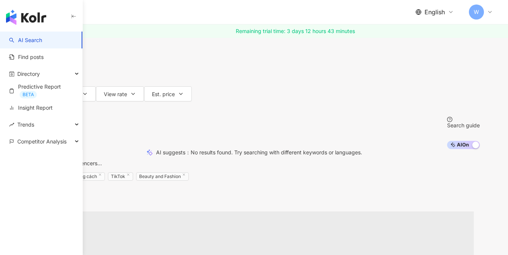
click at [89, 68] on div "**********" at bounding box center [254, 74] width 481 height 149
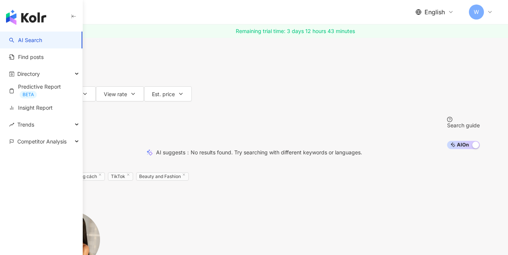
click at [133, 14] on input "**********" at bounding box center [102, 7] width 61 height 14
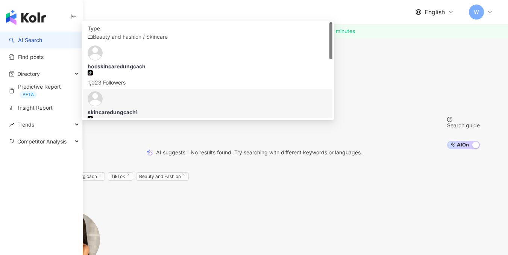
click at [217, 116] on div "skincaredungcach1" at bounding box center [208, 113] width 240 height 8
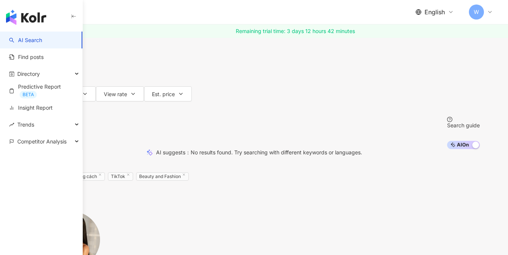
click at [133, 14] on input "search" at bounding box center [102, 7] width 61 height 14
paste input "**********"
type input "**********"
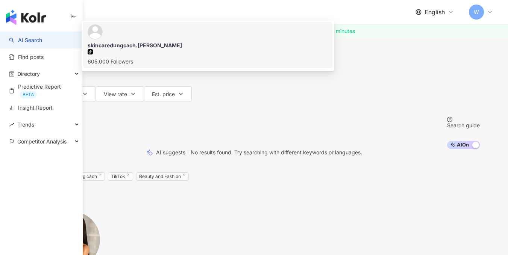
click at [223, 66] on div "605,000 Followers" at bounding box center [208, 61] width 240 height 8
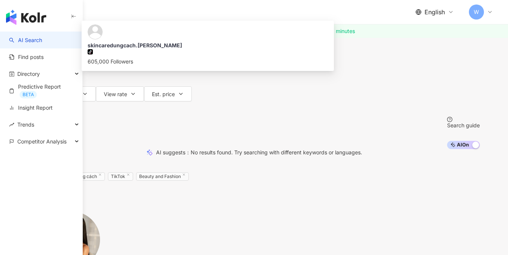
type input "**********"
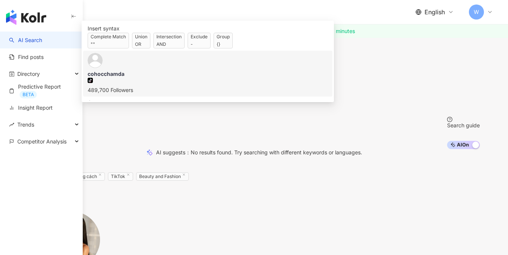
click at [213, 94] on div "489,700 Followers" at bounding box center [208, 90] width 240 height 8
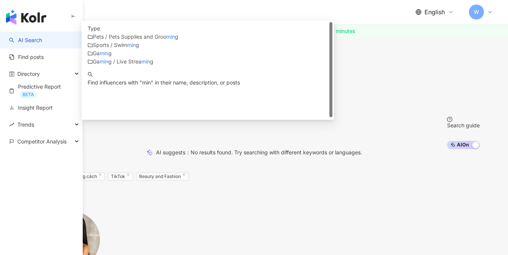
type input "*"
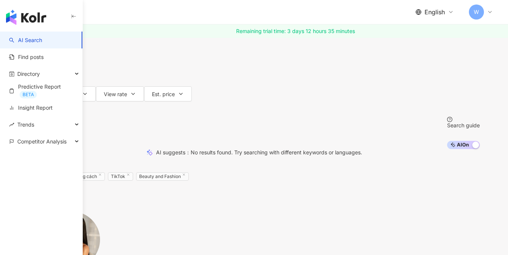
click at [133, 14] on input "search" at bounding box center [102, 7] width 61 height 14
paste input "**********"
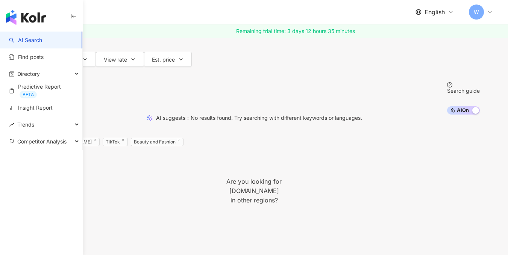
scroll to position [75, 0]
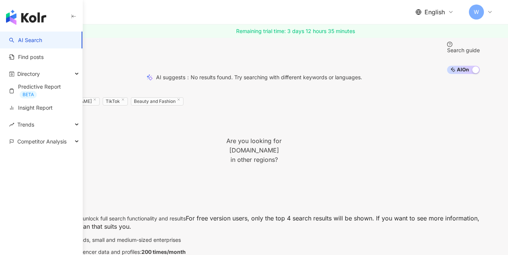
click at [29, 196] on div "minzy.in.kr" at bounding box center [29, 199] width 0 height 6
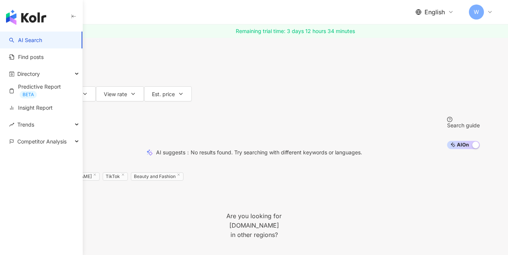
drag, startPoint x: 196, startPoint y: 61, endPoint x: 148, endPoint y: 56, distance: 48.4
click at [148, 41] on div "**********" at bounding box center [254, 20] width 451 height 41
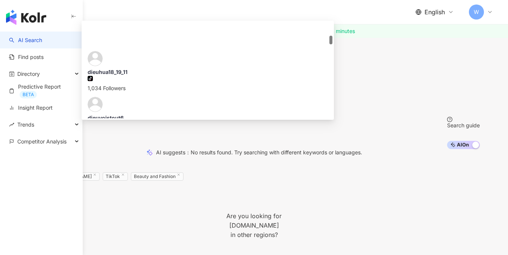
scroll to position [150, 0]
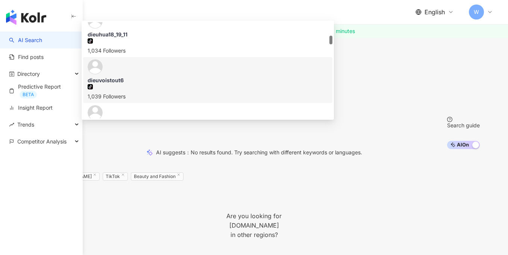
drag, startPoint x: 194, startPoint y: 60, endPoint x: 145, endPoint y: 59, distance: 49.6
click at [145, 41] on div "TikTok ****** Vietnam Search https://www.tiktok.com/@dieuhua18_19_11 https://ww…" at bounding box center [254, 20] width 451 height 41
paste input "**"
type input "********"
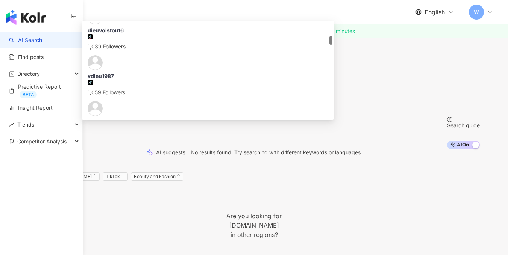
scroll to position [0, 0]
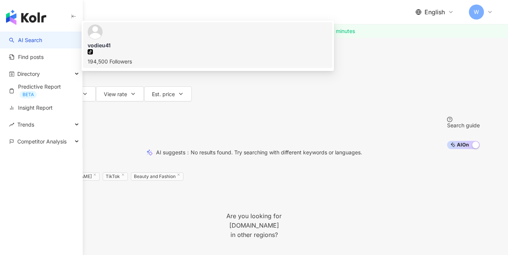
click at [221, 66] on div "194,500 Followers" at bounding box center [208, 61] width 240 height 8
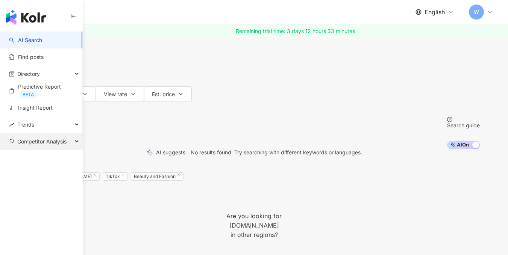
click at [69, 142] on div "Competitor Analysis" at bounding box center [41, 141] width 82 height 17
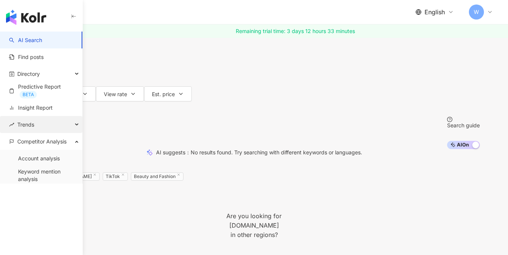
click at [68, 127] on div "Trends" at bounding box center [41, 124] width 82 height 17
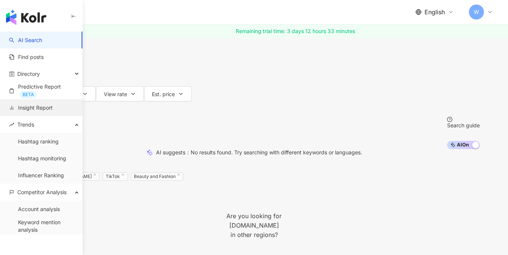
click at [44, 106] on link "Insight Report" at bounding box center [31, 108] width 44 height 8
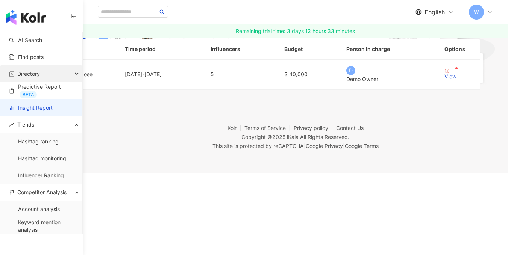
click at [50, 74] on div "Directory" at bounding box center [41, 73] width 82 height 17
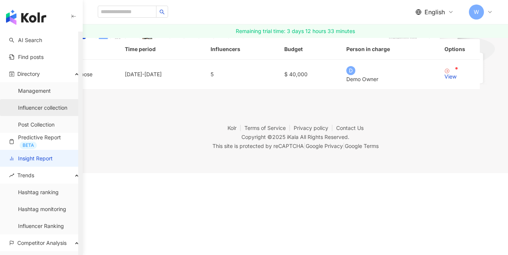
click at [50, 107] on link "Influencer collection" at bounding box center [42, 108] width 49 height 8
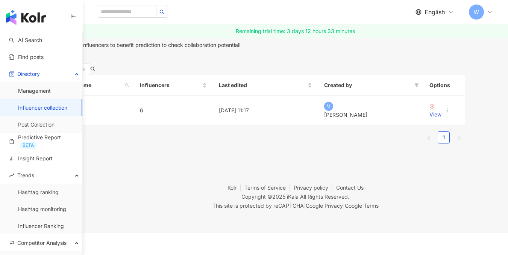
click at [74, 59] on icon "button" at bounding box center [71, 56] width 6 height 6
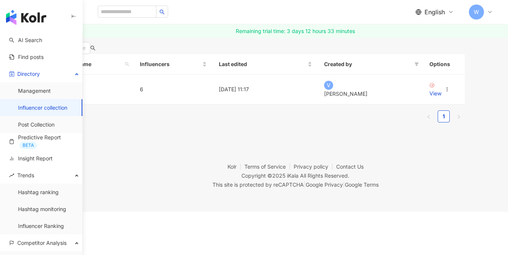
click at [85, 38] on icon "button" at bounding box center [82, 35] width 6 height 6
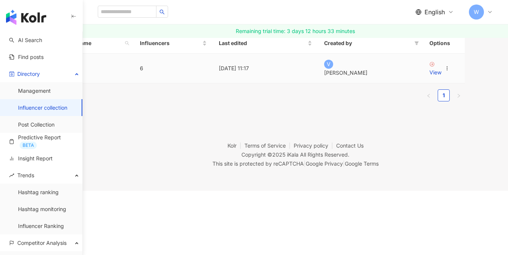
click at [70, 71] on link "CANDID" at bounding box center [60, 68] width 21 height 6
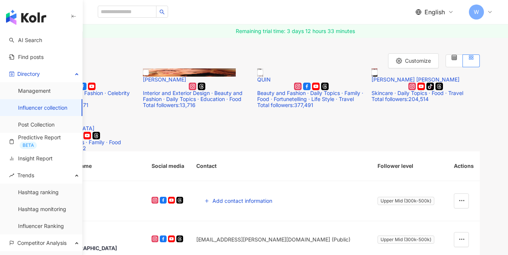
click at [81, 25] on span "Add influencer" at bounding box center [63, 22] width 36 height 6
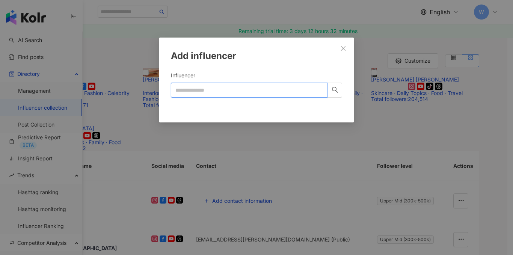
click at [244, 94] on input "Influencer" at bounding box center [249, 90] width 157 height 15
type input "**********"
type input "********"
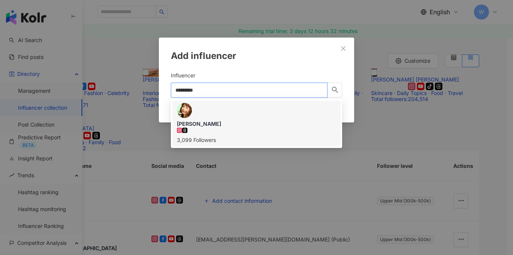
click at [238, 120] on div "Jenni Võ 3,099 Followers" at bounding box center [256, 132] width 159 height 24
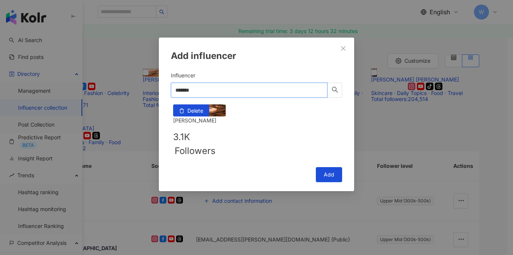
type input "******"
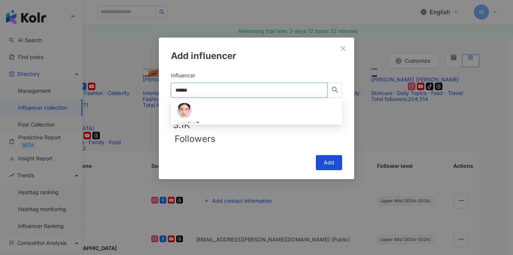
click at [211, 128] on div "tiktok-icon 1,000,000 Followers" at bounding box center [256, 136] width 159 height 17
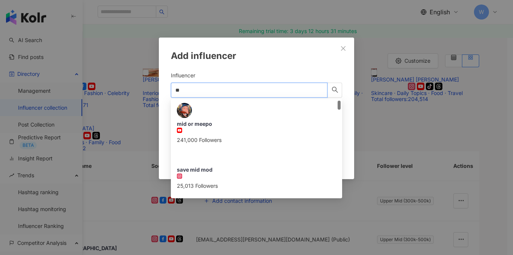
type input "*"
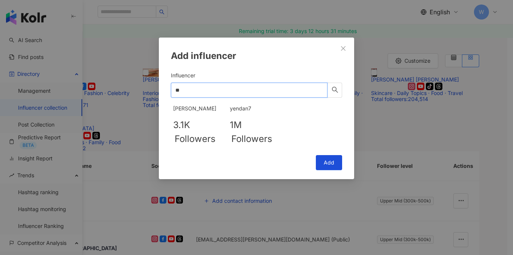
type input "*"
type input "**********"
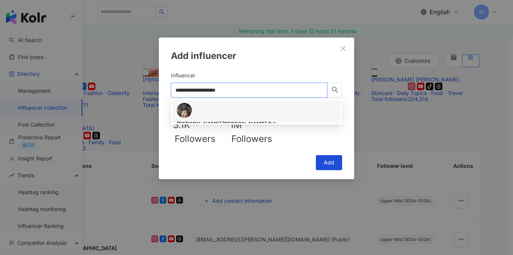
click at [243, 128] on div "52,263 Followers" at bounding box center [256, 136] width 159 height 17
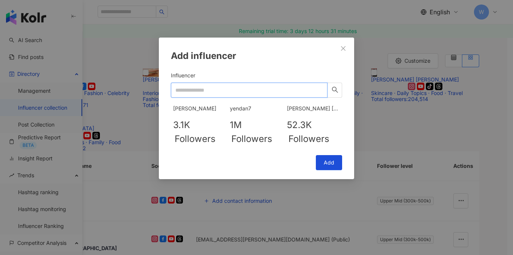
click at [198, 90] on input "Influencer" at bounding box center [249, 90] width 157 height 15
type input "****"
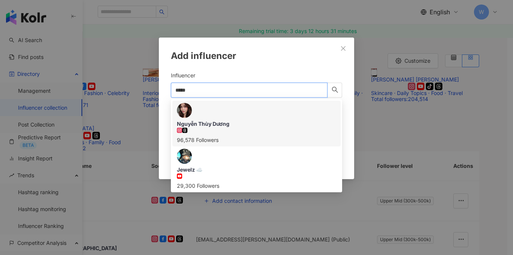
click at [239, 120] on div "Nguyễn Thùy Dương" at bounding box center [256, 124] width 159 height 8
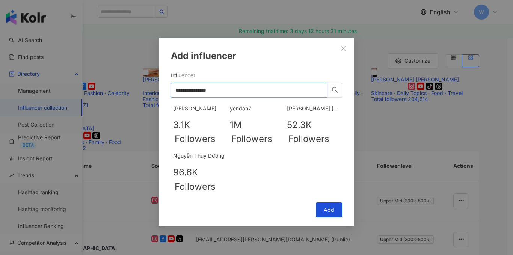
type input "**********"
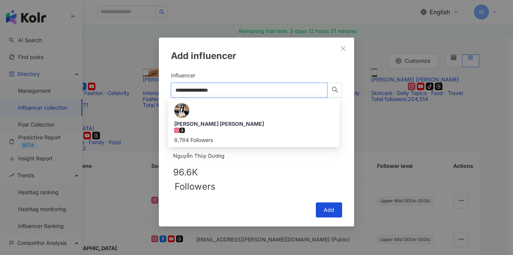
click at [240, 166] on div "Luu Huong Giang Official 501,677 Followers" at bounding box center [253, 178] width 159 height 24
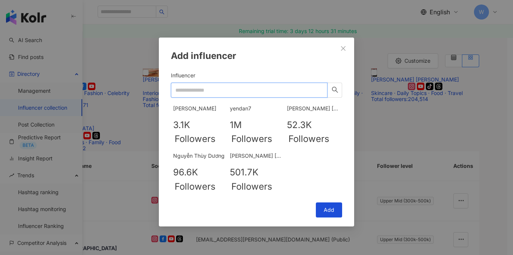
click at [217, 88] on input "Influencer" at bounding box center [249, 90] width 157 height 15
type input "******"
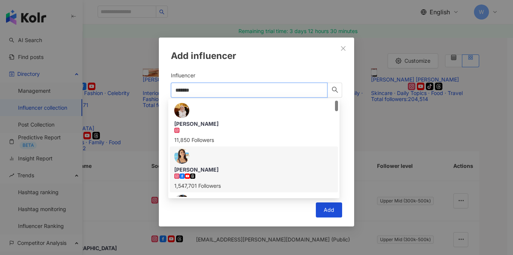
click at [236, 166] on div "Hannah Nguyen 1,547,701 Followers" at bounding box center [253, 178] width 159 height 24
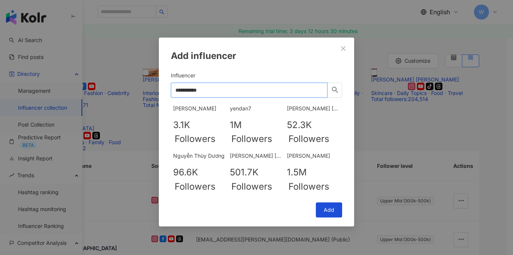
type input "**********"
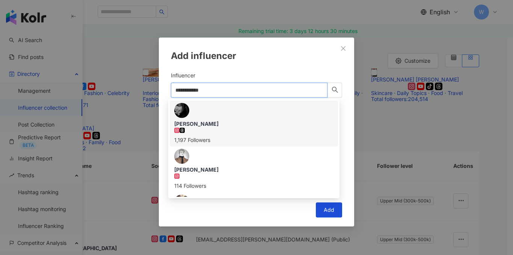
click at [250, 111] on div "Quỳnh Hương 1,197 Followers" at bounding box center [253, 123] width 159 height 41
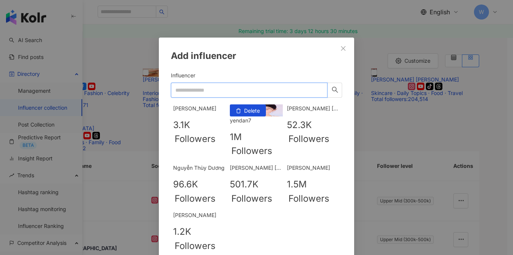
scroll to position [67, 0]
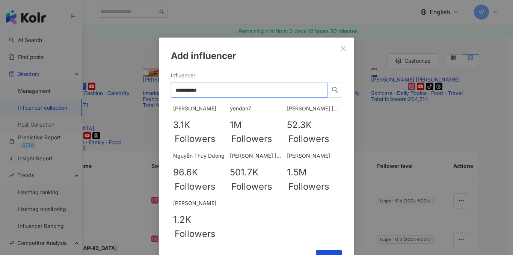
type input "**********"
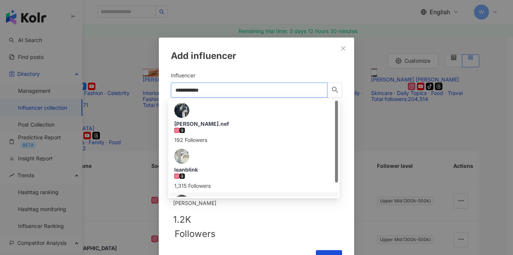
click at [249, 212] on div "Linh Truong 417,124 Followers" at bounding box center [253, 224] width 159 height 24
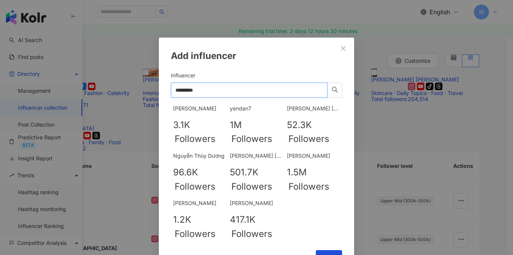
click at [207, 92] on input "********" at bounding box center [249, 90] width 157 height 15
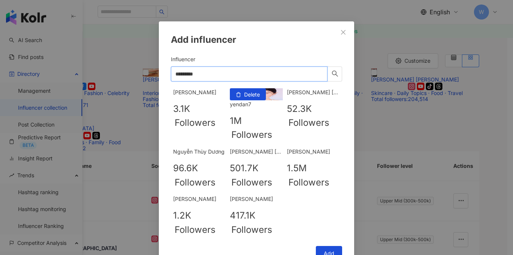
scroll to position [30, 0]
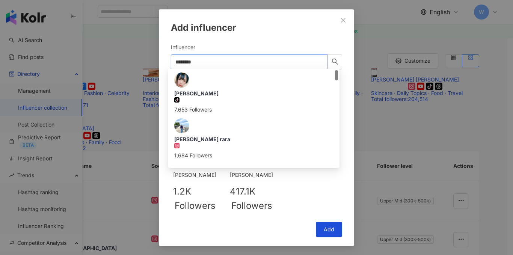
type input "********"
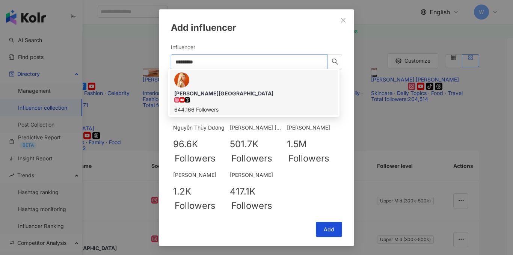
click at [232, 90] on span "Đào Bá Lộc" at bounding box center [253, 94] width 159 height 8
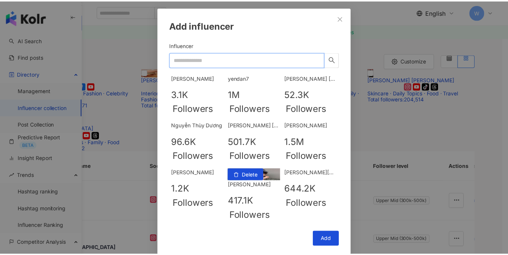
scroll to position [0, 0]
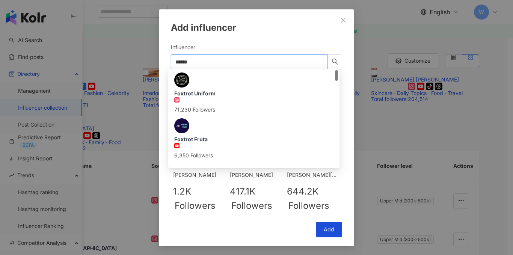
type input "******"
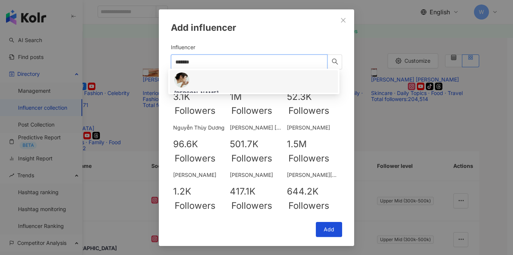
click at [221, 90] on div "Ly Trương" at bounding box center [253, 94] width 159 height 8
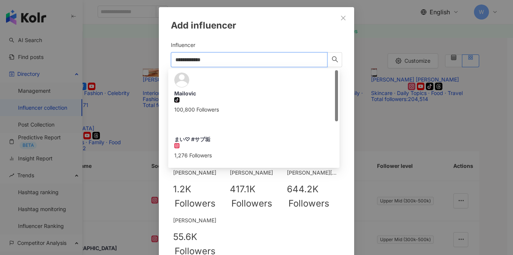
type input "**********"
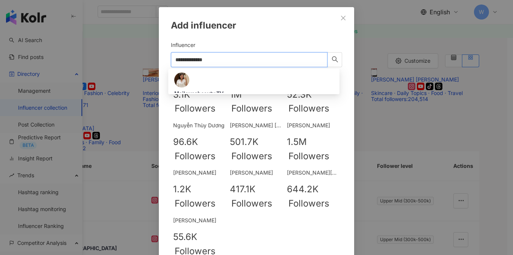
click at [219, 90] on div "Mailovesbeauty TV" at bounding box center [253, 94] width 159 height 8
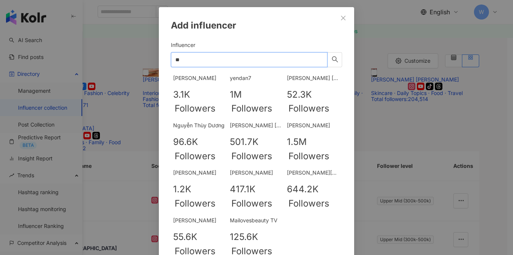
type input "*"
type input "**********"
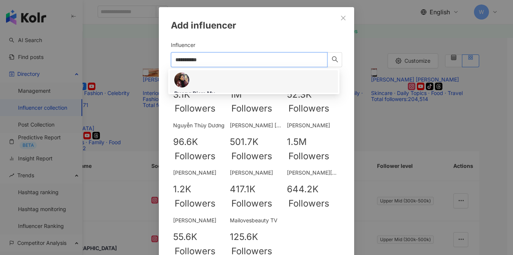
click at [213, 90] on div "Duong Diem My" at bounding box center [253, 94] width 159 height 8
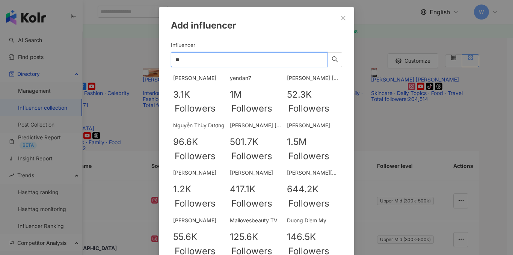
type input "*"
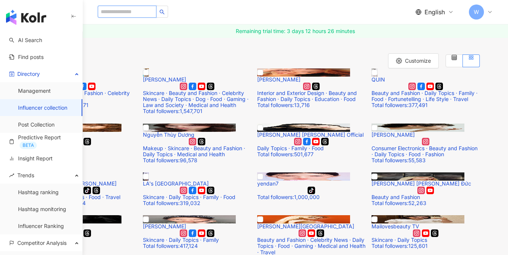
click at [132, 16] on input "search" at bounding box center [127, 12] width 59 height 12
click at [89, 29] on button "Add influencer" at bounding box center [59, 21] width 60 height 15
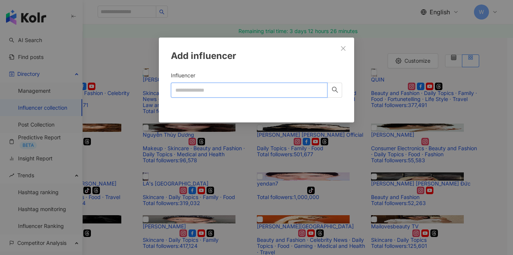
click at [224, 89] on input "Influencer" at bounding box center [249, 90] width 157 height 15
type input "**********"
click at [148, 63] on div "**********" at bounding box center [256, 127] width 513 height 255
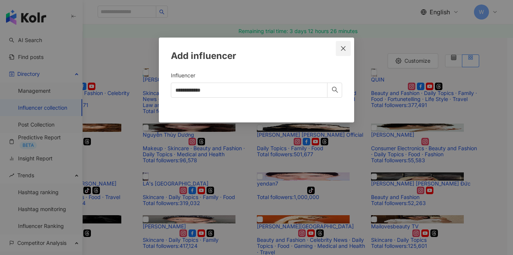
click at [343, 46] on icon "close" at bounding box center [343, 48] width 6 height 6
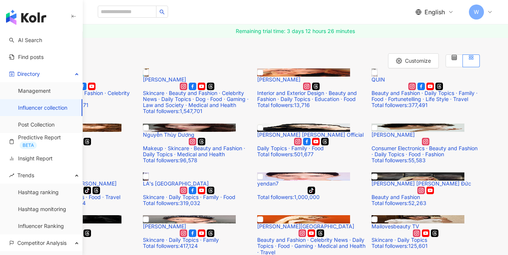
click at [89, 29] on button "Add influencer" at bounding box center [59, 21] width 60 height 15
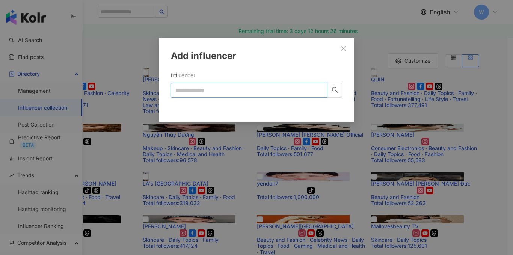
click at [220, 89] on input "Influencer" at bounding box center [249, 90] width 157 height 15
type input "*"
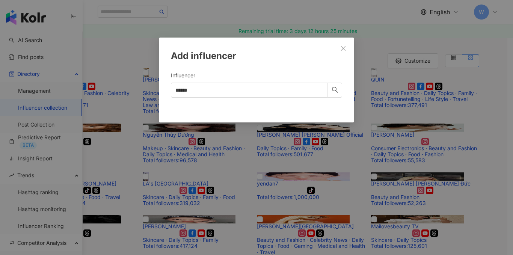
click at [218, 104] on div at bounding box center [256, 104] width 171 height 0
click at [305, 89] on input "*****" at bounding box center [249, 90] width 157 height 15
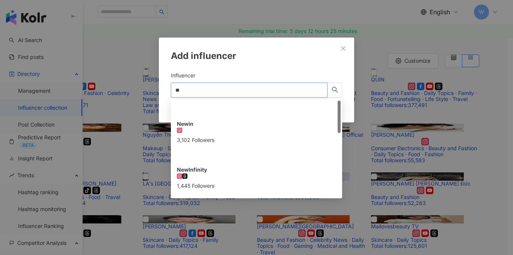
type input "*"
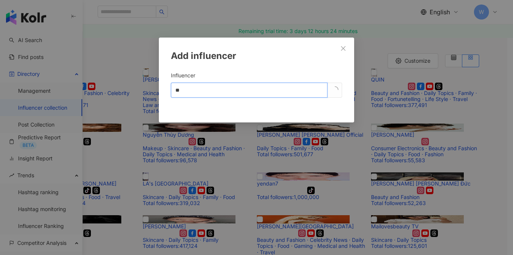
type input "*"
type input "**********"
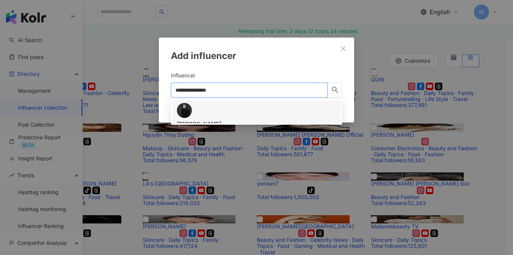
click at [230, 136] on div "557,112 Followers" at bounding box center [256, 140] width 159 height 8
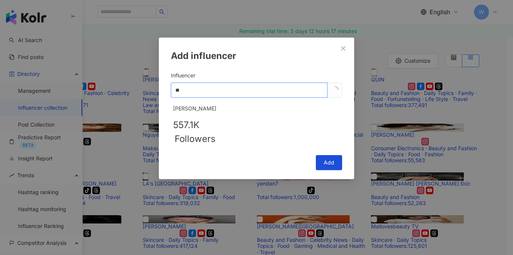
type input "*"
type input "**********"
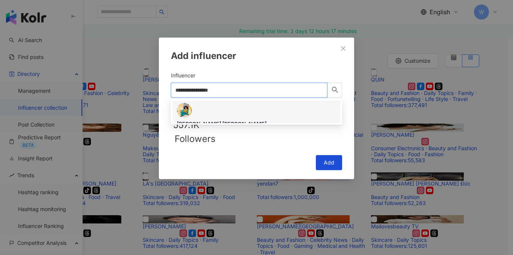
click at [217, 120] on div "Nicky Khánh Ngọc 41,147 Followers" at bounding box center [256, 132] width 159 height 24
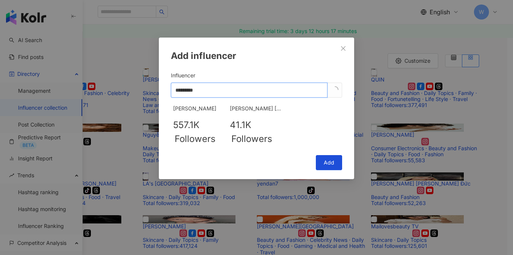
type input "*********"
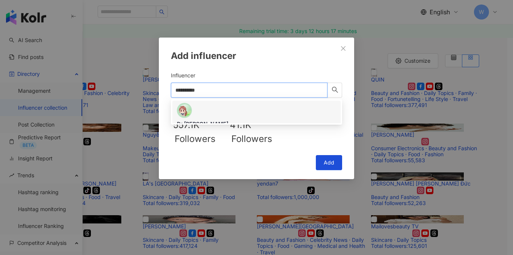
click at [252, 116] on div "Dr Chubby 266,000 Followers" at bounding box center [256, 123] width 159 height 41
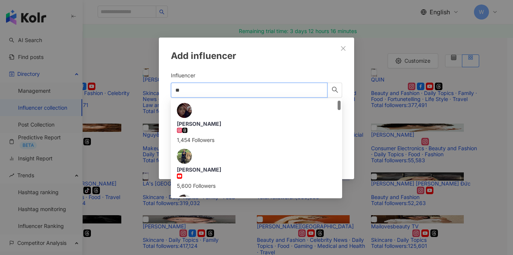
type input "*"
type input "**********"
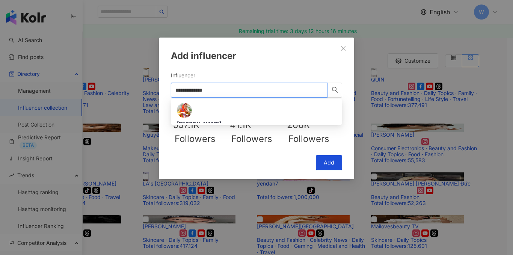
click at [248, 120] on div "An Phương 1,098,475 Followers" at bounding box center [256, 132] width 159 height 24
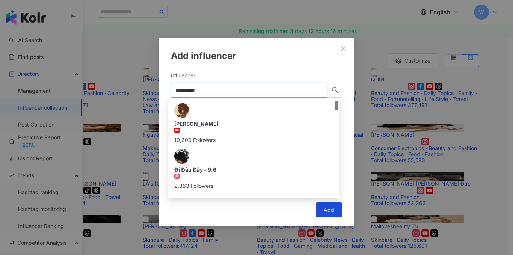
type input "**********"
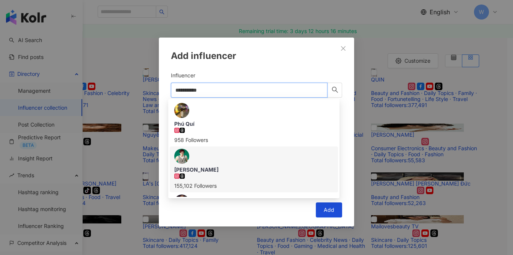
click at [233, 182] on div "155,102 Followers" at bounding box center [253, 186] width 159 height 8
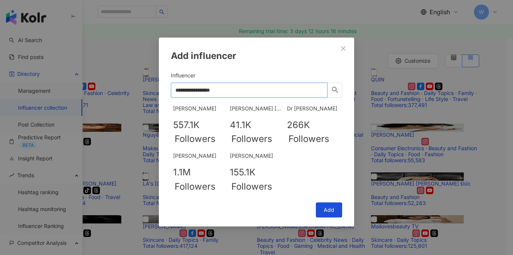
type input "**********"
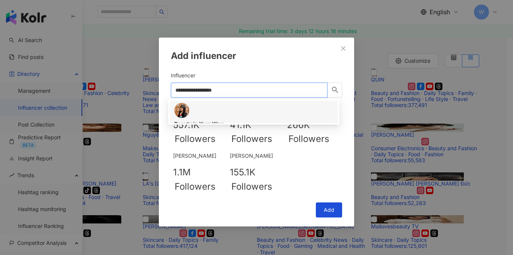
click at [212, 120] on div "Beauty in Your Way 265,322 Followers" at bounding box center [253, 132] width 159 height 24
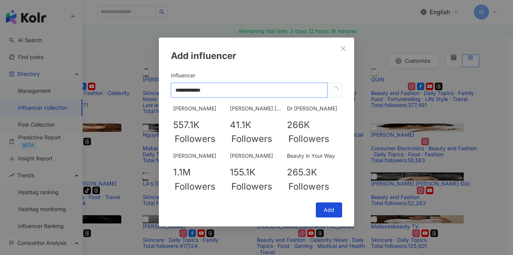
type input "**********"
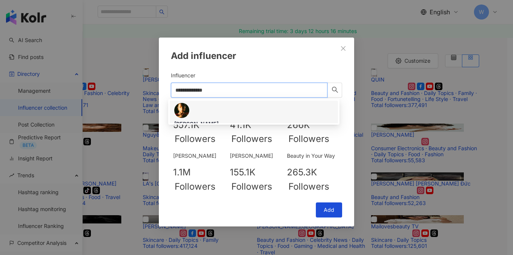
click at [207, 128] on div "295,566 Followers" at bounding box center [253, 136] width 159 height 17
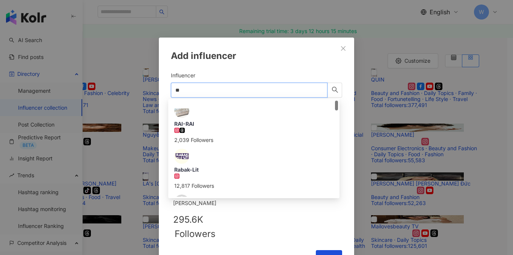
type input "*"
type input "**********"
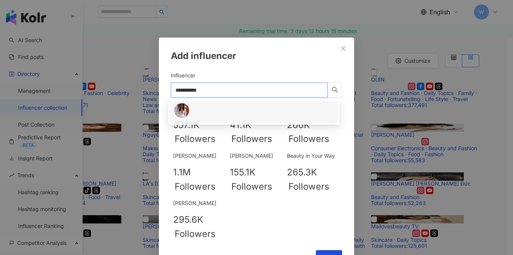
click at [209, 120] on div "goccuaru 1,205,558 Followers" at bounding box center [253, 132] width 159 height 24
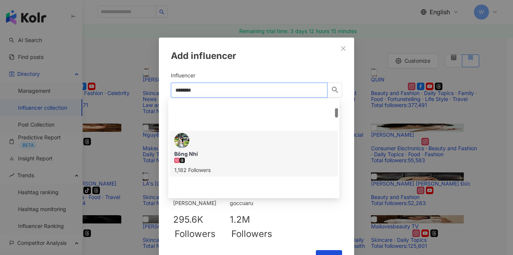
scroll to position [113, 0]
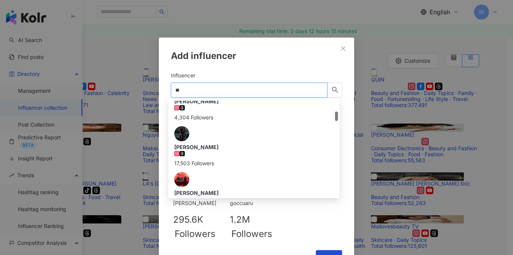
type input "*"
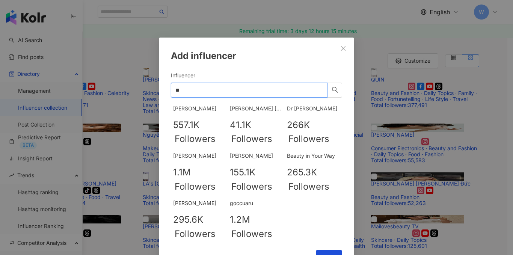
type input "*"
type input "**********"
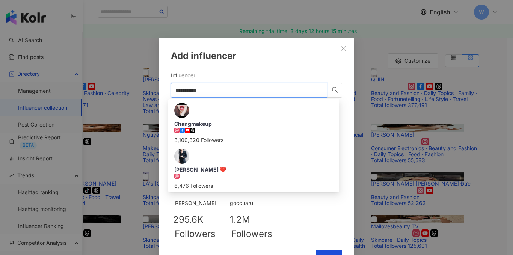
scroll to position [0, 0]
click at [221, 120] on div "Changmakeup 3,100,320 Followers" at bounding box center [253, 132] width 159 height 24
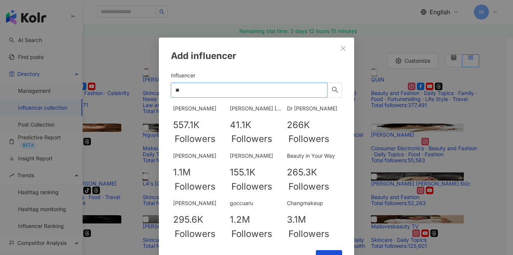
type input "*"
type input "**********"
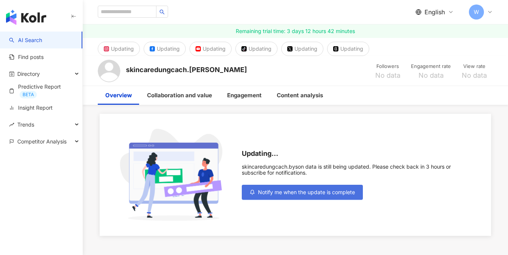
click at [291, 191] on span "Notify me when the update is complete" at bounding box center [306, 192] width 97 height 6
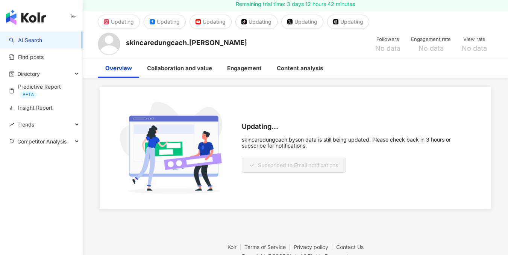
scroll to position [27, 0]
click at [292, 71] on div "Content analysis" at bounding box center [300, 68] width 46 height 9
click at [293, 73] on div "Content analysis" at bounding box center [299, 68] width 61 height 19
click at [115, 70] on div "Overview" at bounding box center [118, 68] width 27 height 9
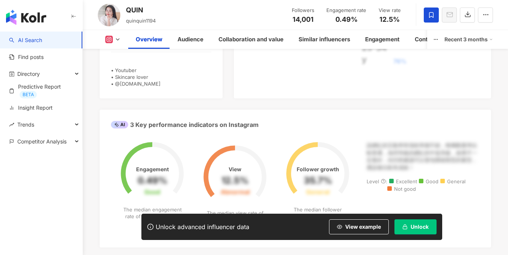
scroll to position [248, 0]
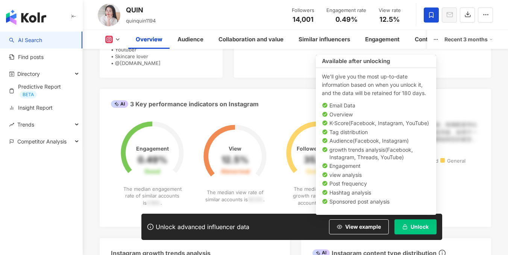
click at [413, 233] on button "Unlock" at bounding box center [415, 226] width 42 height 15
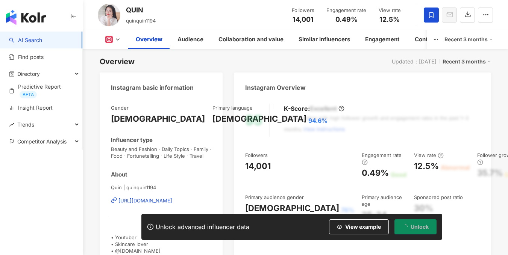
scroll to position [0, 0]
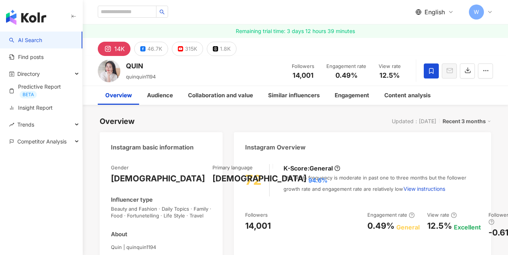
click at [438, 12] on span "English" at bounding box center [434, 12] width 20 height 8
click at [321, 17] on div "English W" at bounding box center [295, 12] width 395 height 24
click at [491, 15] on icon at bounding box center [490, 12] width 6 height 6
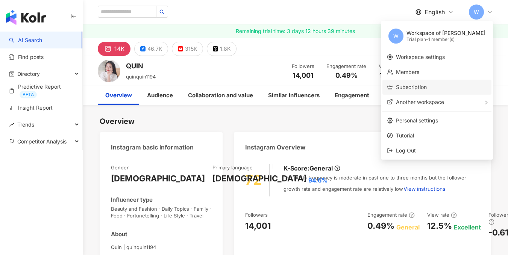
click at [426, 89] on link "Subscription" at bounding box center [411, 87] width 31 height 6
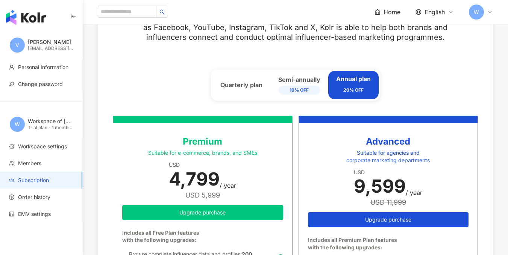
scroll to position [338, 0]
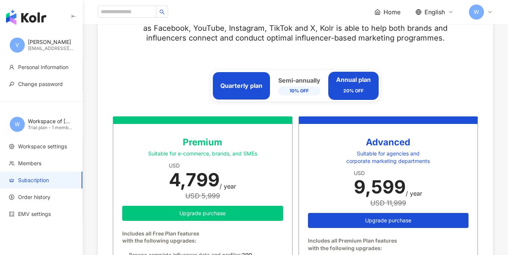
click at [251, 85] on div "Quarterly plan" at bounding box center [241, 86] width 42 height 8
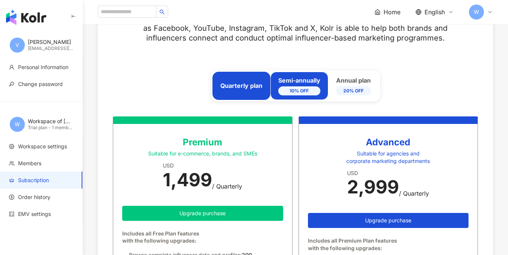
click at [302, 80] on div "Semi-annually 10% OFF" at bounding box center [299, 85] width 42 height 19
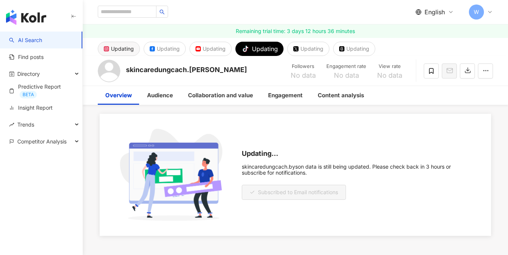
drag, startPoint x: 124, startPoint y: 51, endPoint x: 129, endPoint y: 51, distance: 4.5
click at [124, 51] on div "Updating" at bounding box center [122, 49] width 23 height 11
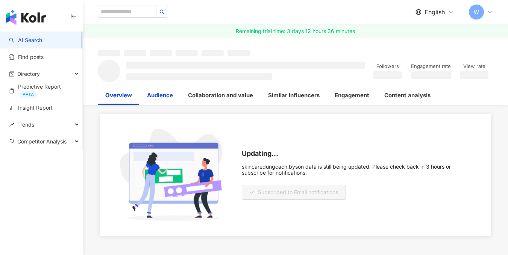
click at [166, 97] on div "Audience" at bounding box center [160, 95] width 26 height 9
drag, startPoint x: 226, startPoint y: 97, endPoint x: 231, endPoint y: 98, distance: 5.3
click at [226, 98] on div "Collaboration and value" at bounding box center [220, 95] width 65 height 9
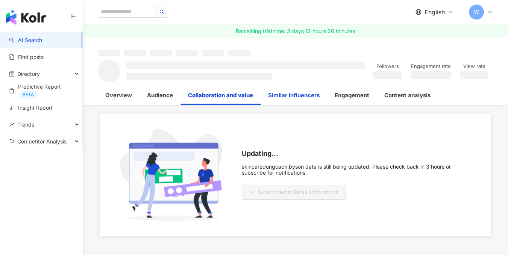
click at [295, 100] on div "Similar influencers" at bounding box center [293, 95] width 67 height 19
click at [120, 94] on div "Overview" at bounding box center [118, 95] width 27 height 9
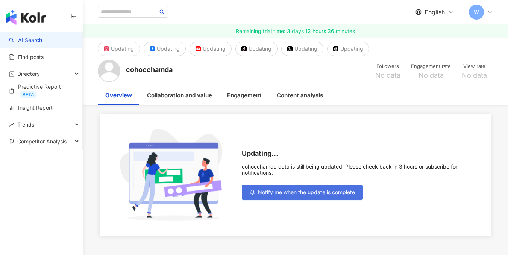
click at [314, 191] on span "Notify me when the update is complete" at bounding box center [306, 192] width 97 height 6
click at [286, 193] on span "Notify me when the update is complete" at bounding box center [306, 192] width 97 height 6
click at [313, 188] on button "Notify me when the update is complete" at bounding box center [302, 192] width 121 height 15
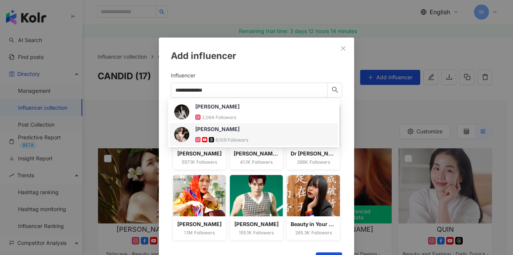
click at [232, 140] on div "6,109 Followers" at bounding box center [232, 140] width 33 height 6
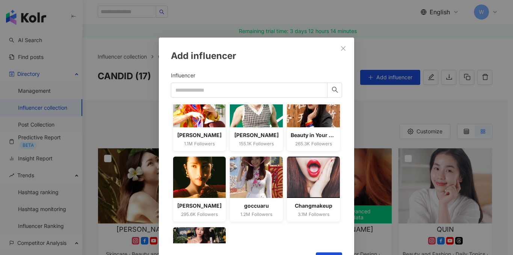
scroll to position [138, 0]
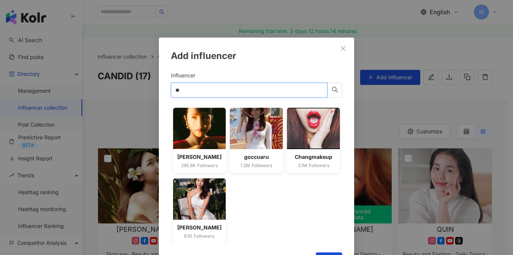
type input "*"
type input "*********"
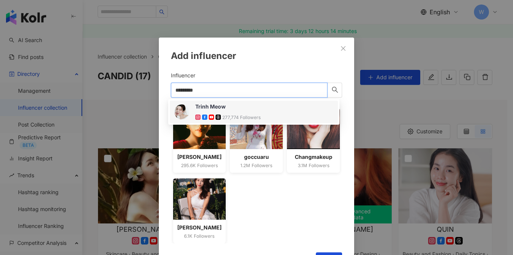
click at [228, 109] on span "Trinh Meow" at bounding box center [219, 107] width 49 height 8
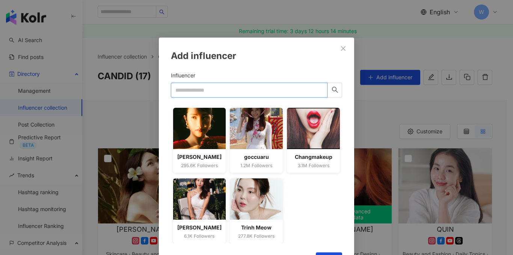
scroll to position [30, 0]
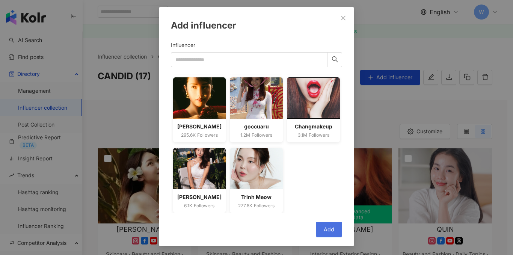
click at [333, 227] on button "Add" at bounding box center [329, 229] width 26 height 15
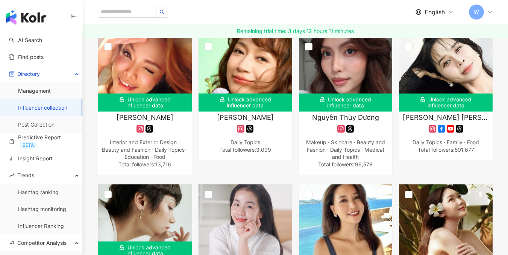
scroll to position [113, 0]
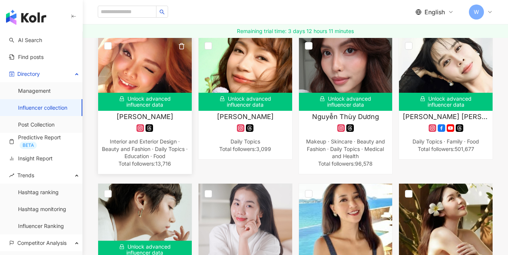
click at [148, 101] on div "Unlock advanced influencer data" at bounding box center [145, 102] width 94 height 18
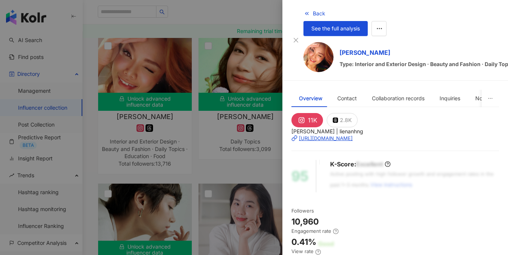
scroll to position [188, 0]
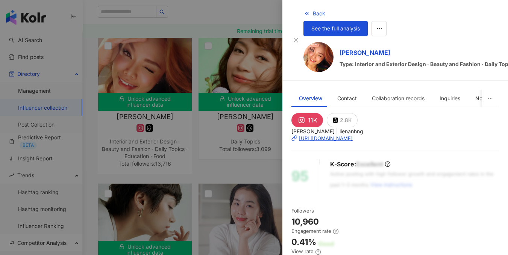
click at [227, 13] on div at bounding box center [254, 127] width 508 height 255
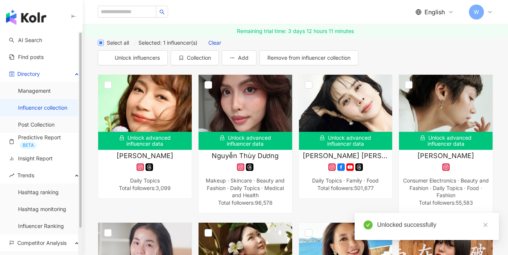
click at [125, 47] on span "Select all" at bounding box center [118, 43] width 28 height 8
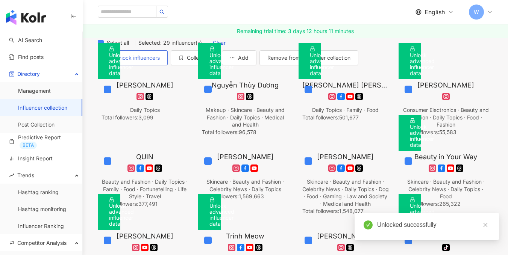
click at [160, 55] on span "Unlock influencers" at bounding box center [137, 58] width 45 height 6
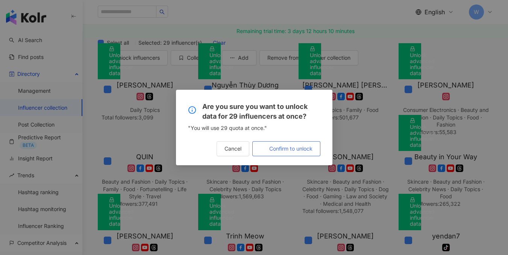
click at [280, 149] on span "Confirm to unlock" at bounding box center [290, 149] width 43 height 6
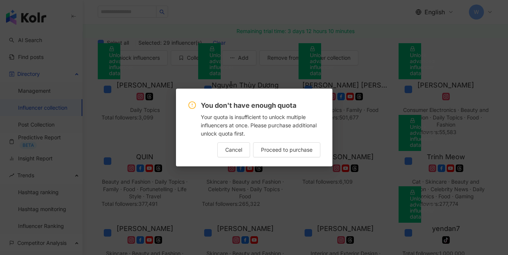
click at [213, 151] on div "Cancel Proceed to purchase" at bounding box center [254, 149] width 132 height 15
click at [230, 149] on span "Cancel" at bounding box center [233, 150] width 17 height 6
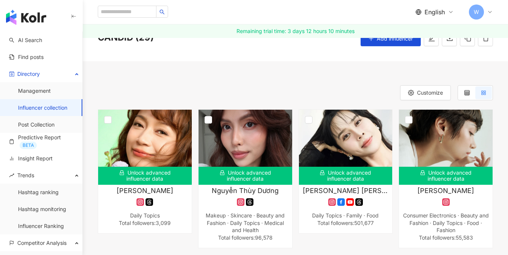
scroll to position [0, 0]
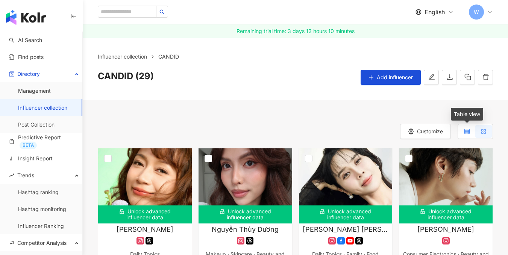
click at [470, 132] on label at bounding box center [466, 131] width 17 height 13
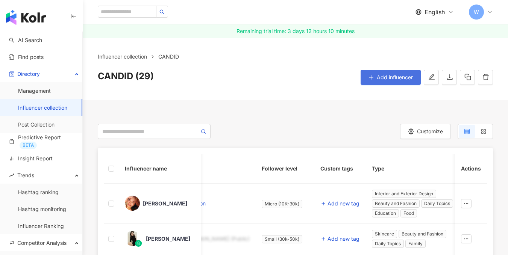
click at [400, 76] on span "Add influencer" at bounding box center [394, 77] width 36 height 6
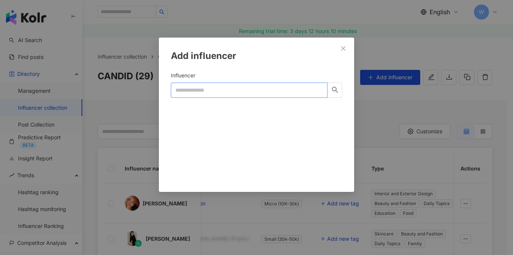
click at [203, 92] on input "Influencer" at bounding box center [249, 90] width 157 height 15
type input "**********"
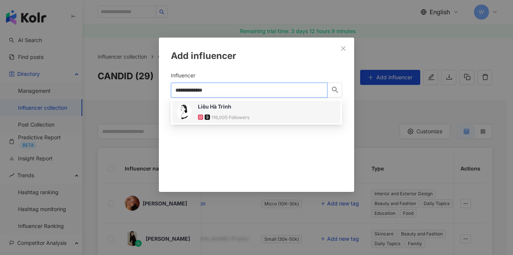
click at [239, 114] on div "116,005 Followers" at bounding box center [231, 117] width 38 height 6
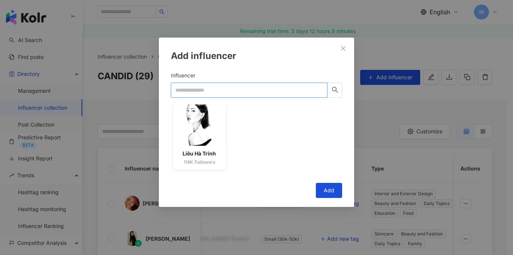
click at [221, 91] on input "Influencer" at bounding box center [249, 90] width 157 height 15
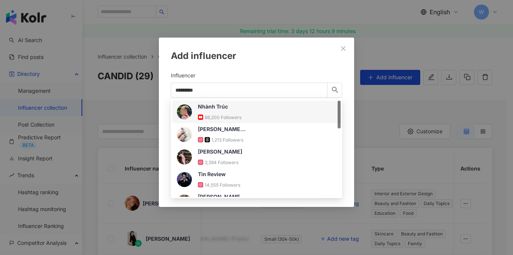
click at [328, 60] on div "Add influencer" at bounding box center [256, 56] width 171 height 13
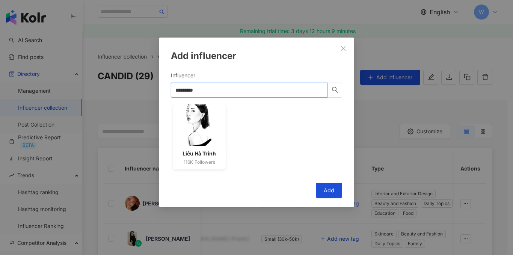
click at [239, 93] on input "********" at bounding box center [249, 90] width 157 height 15
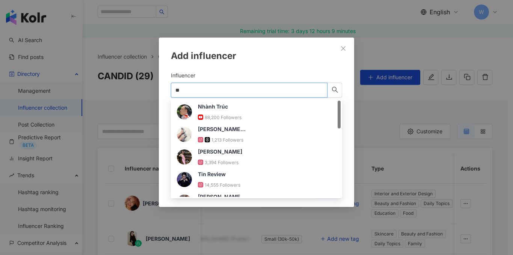
type input "*"
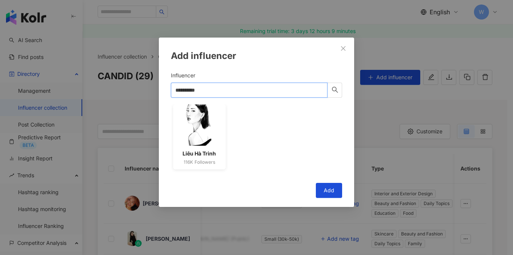
type input "**********"
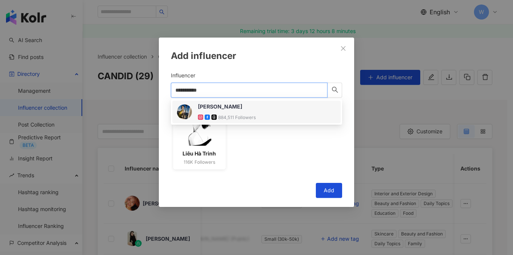
click at [231, 113] on div "Lê Hà Trúc 884,511 Followers" at bounding box center [227, 112] width 58 height 18
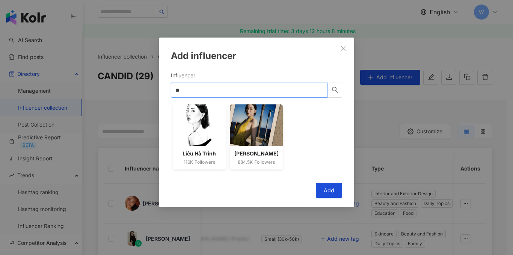
type input "*"
type input "**********"
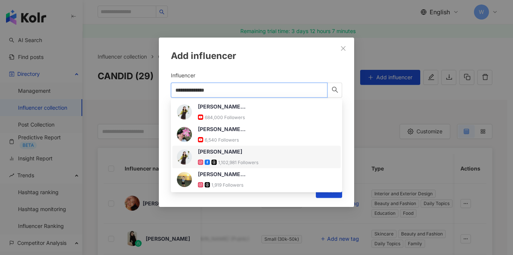
click at [267, 160] on div "Ngọc Thanh Tâm 1,102,981 Followers" at bounding box center [256, 157] width 159 height 18
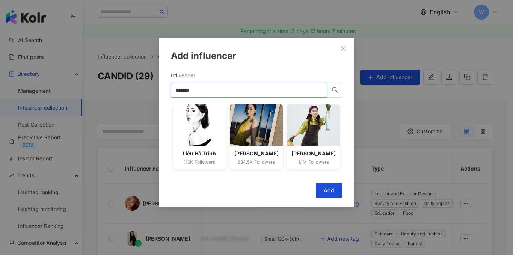
type input "*******"
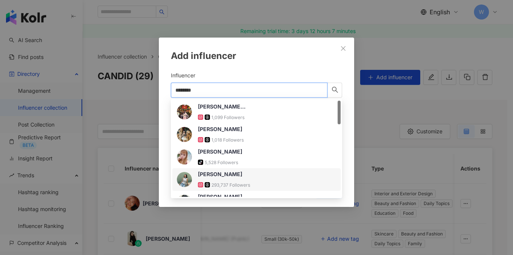
click at [240, 183] on div "293,737 Followers" at bounding box center [231, 185] width 39 height 6
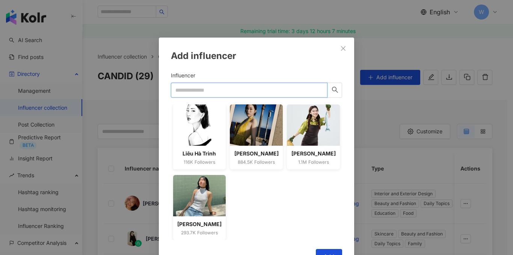
click at [218, 92] on input "Influencer" at bounding box center [249, 90] width 157 height 15
type input "**********"
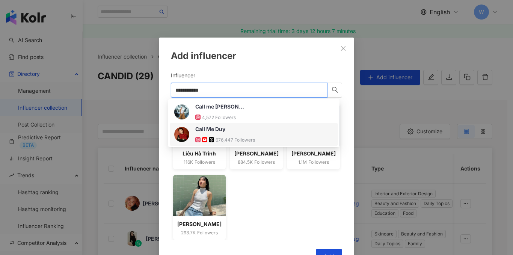
click at [227, 144] on div "Call Me Duy 676,447 Followers" at bounding box center [254, 134] width 168 height 23
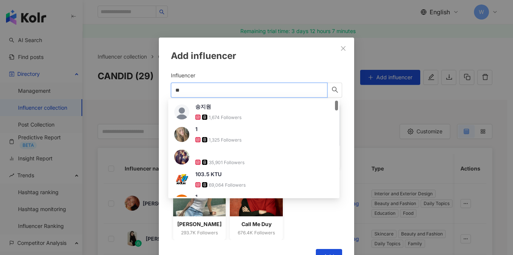
type input "*"
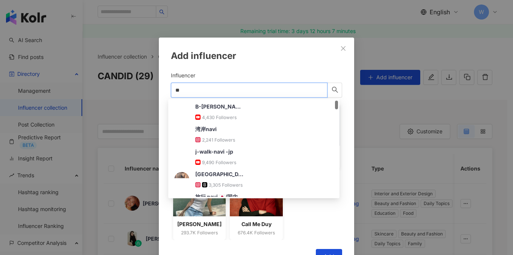
type input "*"
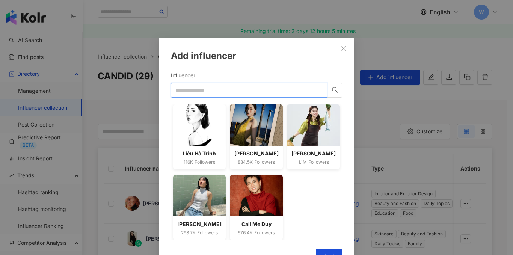
click at [219, 88] on input "Influencer" at bounding box center [249, 90] width 157 height 15
type input "*"
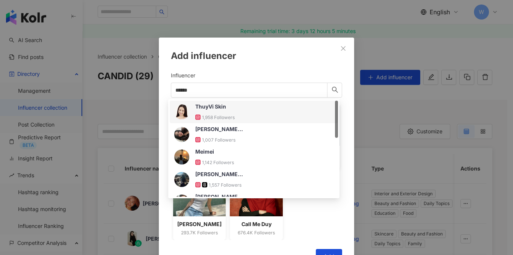
click at [307, 65] on div "Add influencer Influencer ****** Liêu Hà Trinh 116K Followers Lê Hà Trúc 884.5K…" at bounding box center [256, 156] width 195 height 236
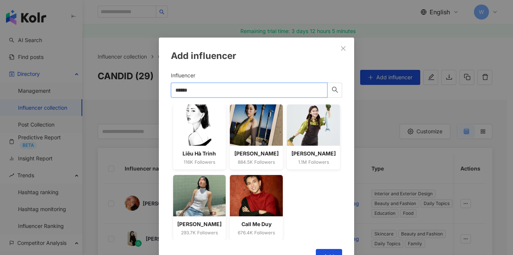
click at [210, 91] on input "******" at bounding box center [249, 90] width 157 height 15
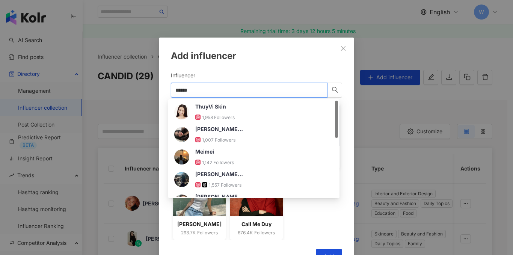
drag, startPoint x: 197, startPoint y: 90, endPoint x: 153, endPoint y: 98, distance: 44.3
click at [147, 89] on div "Add influencer Influencer ****** Liêu Hà Trinh 116K Followers Lê Hà Trúc 884.5K…" at bounding box center [256, 127] width 513 height 255
type input "*******"
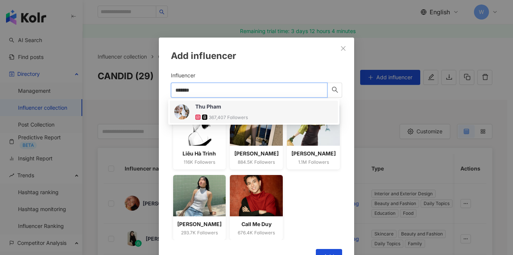
click at [249, 109] on div "Thu Pham 367,407 Followers" at bounding box center [253, 112] width 159 height 18
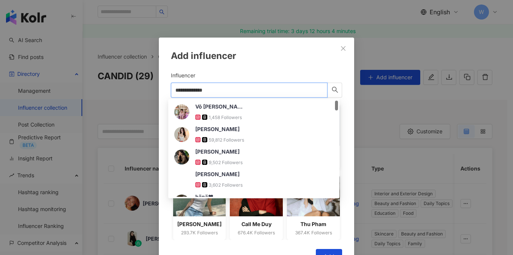
type input "**********"
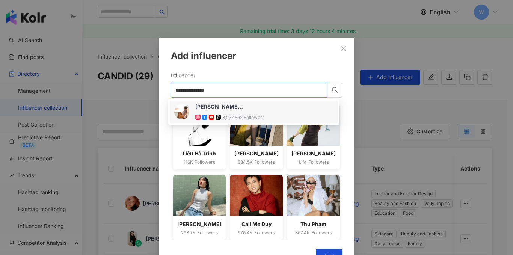
click at [228, 110] on div "Hana Giang Anh" at bounding box center [219, 107] width 49 height 8
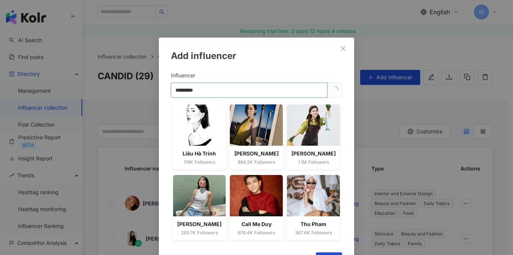
type input "*********"
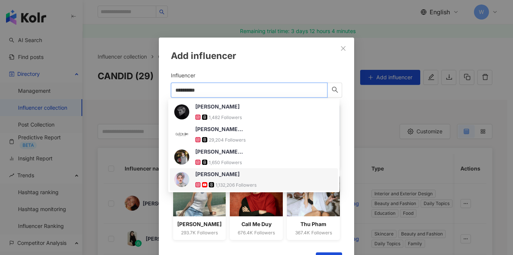
click at [244, 179] on div "Quách Ánh 1,132,206 Followers" at bounding box center [225, 180] width 61 height 18
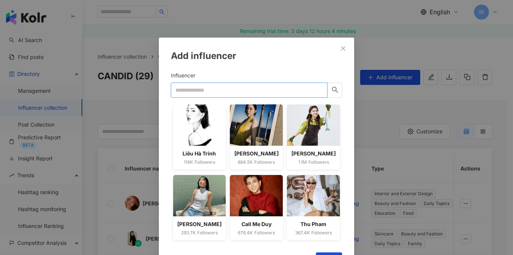
click at [193, 92] on input "Influencer" at bounding box center [249, 90] width 157 height 15
type input "*"
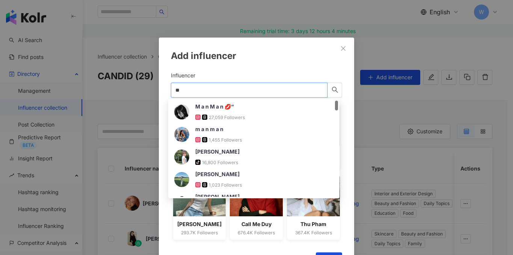
type input "*"
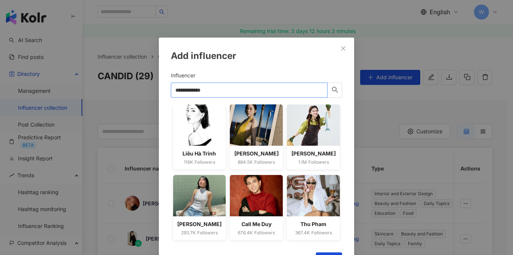
type input "**********"
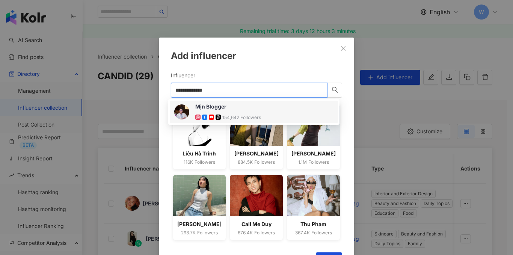
click at [254, 113] on div "154,642 Followers" at bounding box center [228, 117] width 66 height 8
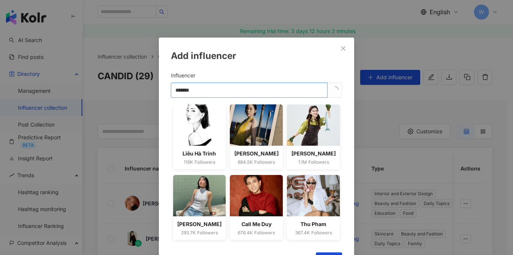
type input "********"
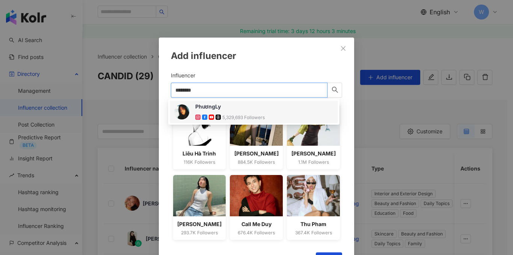
click at [244, 112] on div "PhươngLy 5,329,693 Followers" at bounding box center [230, 112] width 70 height 18
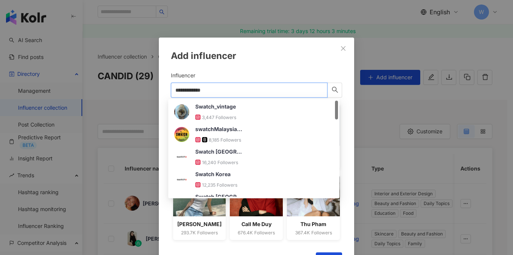
type input "**********"
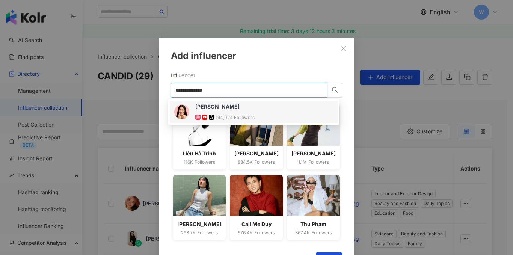
click at [242, 112] on div "Lương Ý Như 194,024 Followers" at bounding box center [224, 112] width 59 height 18
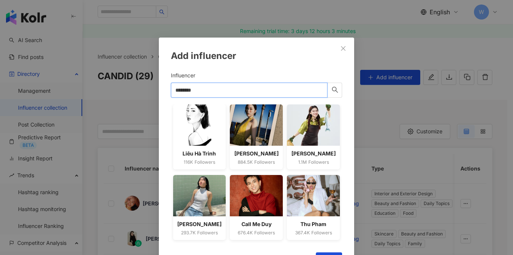
type input "*********"
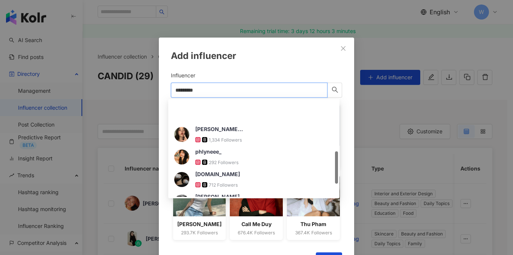
scroll to position [150, 0]
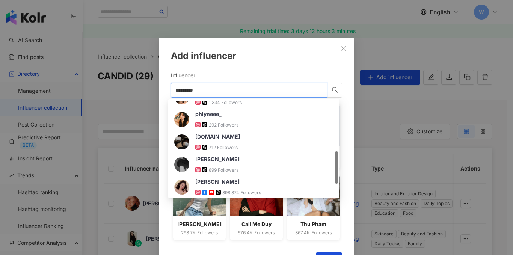
click at [188, 187] on img at bounding box center [181, 187] width 15 height 15
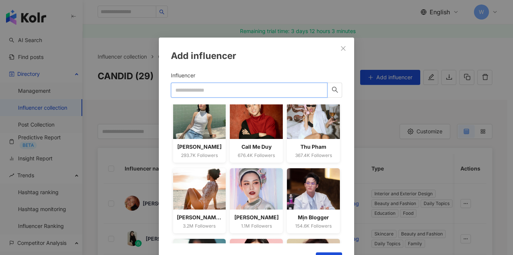
scroll to position [138, 0]
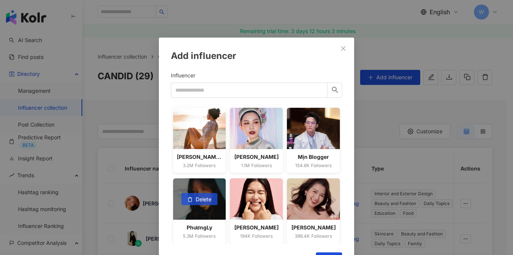
click at [203, 200] on span "Delete" at bounding box center [204, 200] width 16 height 12
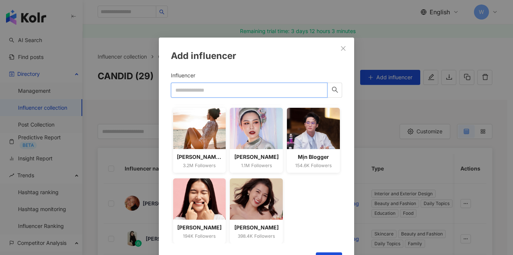
click at [208, 91] on input "Influencer" at bounding box center [249, 90] width 157 height 15
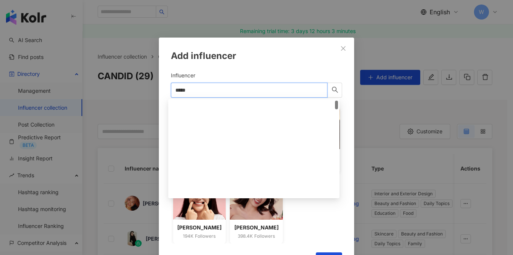
scroll to position [0, 0]
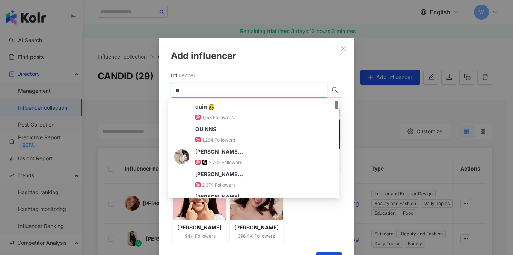
type input "*"
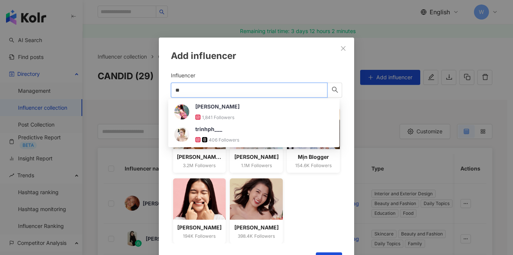
type input "*"
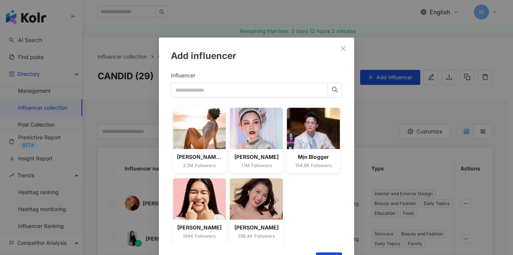
click at [121, 97] on div "Add influencer Influencer Liêu Hà Trinh 116K Followers Lê Hà Trúc 884.5K Follow…" at bounding box center [256, 127] width 513 height 255
click at [190, 85] on input "Influencer" at bounding box center [249, 90] width 157 height 15
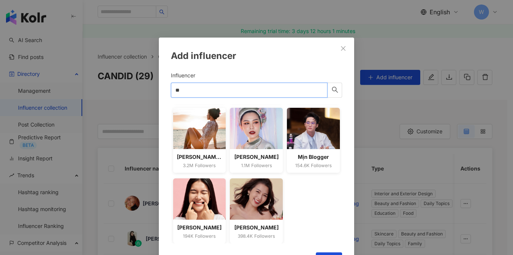
drag, startPoint x: 236, startPoint y: 92, endPoint x: 141, endPoint y: 91, distance: 95.1
click at [141, 91] on div "Add influencer Influencer dq ** Liêu Hà Trinh 116K Followers Lê Hà Trúc 884.5K …" at bounding box center [256, 127] width 513 height 255
type input "*"
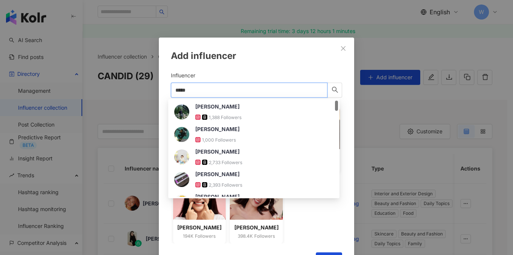
paste input "******"
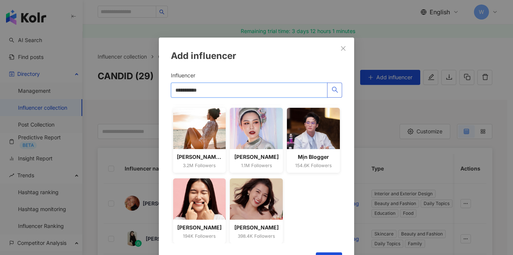
click at [336, 91] on button "button" at bounding box center [334, 90] width 15 height 15
click at [335, 91] on icon "search" at bounding box center [335, 89] width 7 height 7
click at [233, 91] on input "**********" at bounding box center [249, 90] width 157 height 15
type input "*"
paste input "**********"
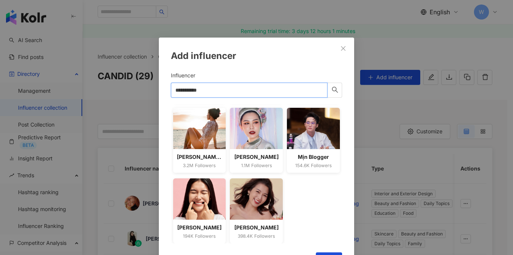
click at [184, 91] on input "**********" at bounding box center [249, 90] width 157 height 15
type input "*****"
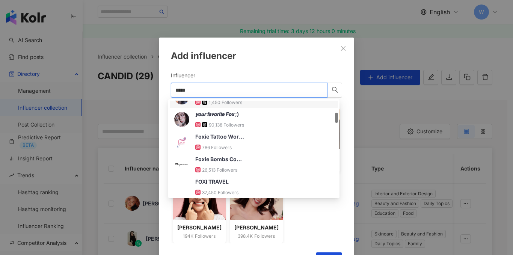
scroll to position [113, 0]
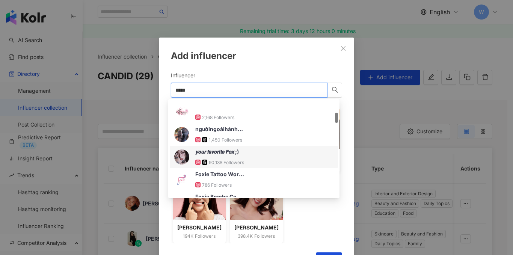
click at [179, 157] on img at bounding box center [181, 157] width 15 height 15
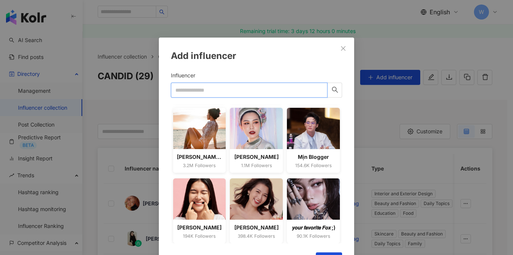
click at [218, 88] on input "Influencer" at bounding box center [249, 90] width 157 height 15
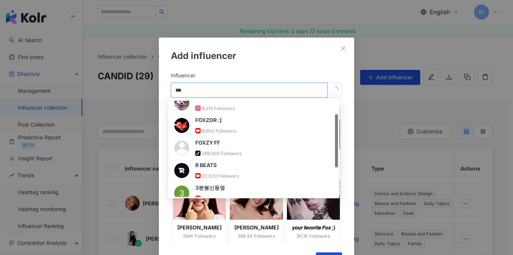
scroll to position [0, 0]
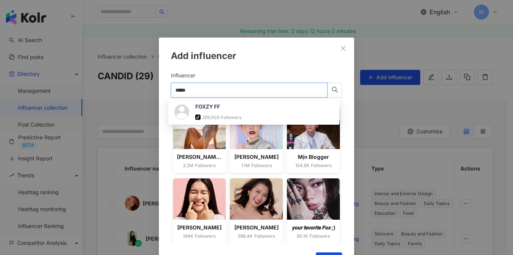
type input "*****"
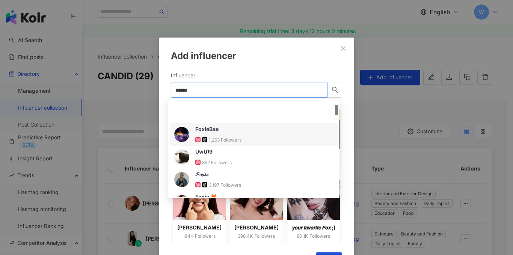
scroll to position [38, 0]
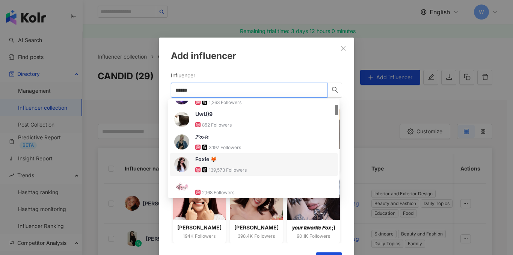
click at [182, 164] on img at bounding box center [181, 164] width 15 height 15
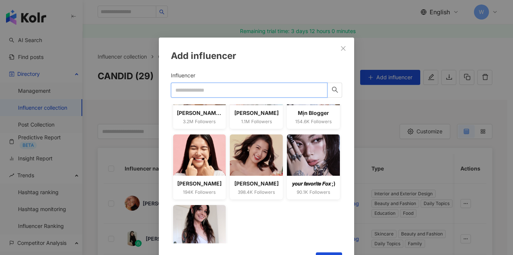
scroll to position [209, 0]
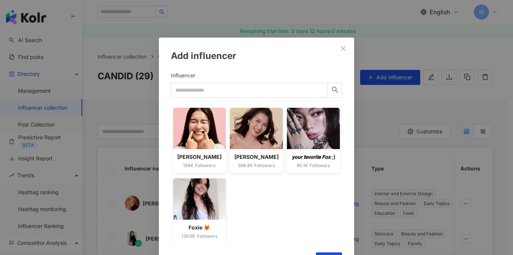
click at [204, 226] on div "Foxie 🦊" at bounding box center [199, 228] width 45 height 8
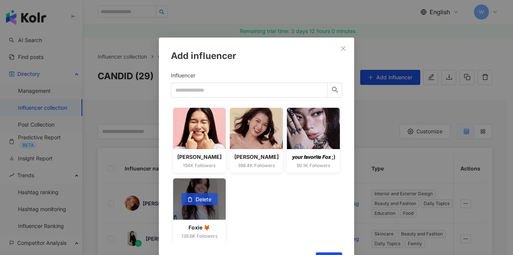
click at [198, 201] on span "Delete" at bounding box center [204, 200] width 16 height 12
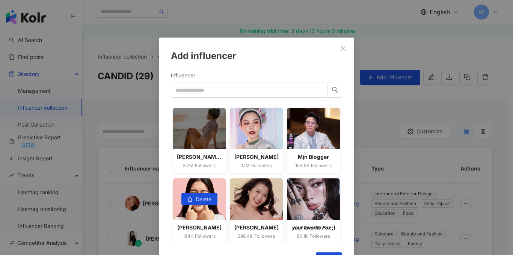
scroll to position [138, 0]
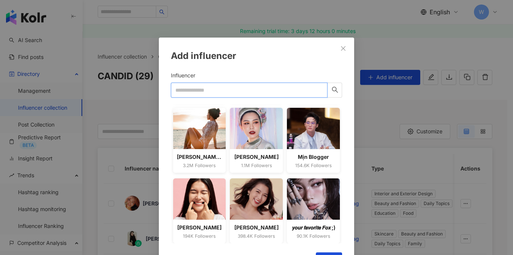
click at [199, 89] on input "Influencer" at bounding box center [249, 90] width 157 height 15
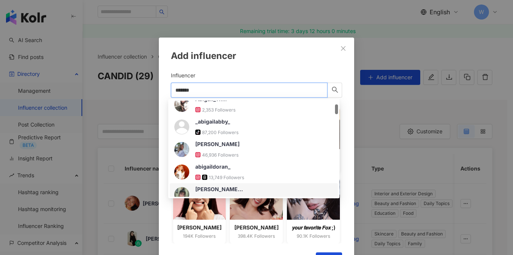
scroll to position [0, 0]
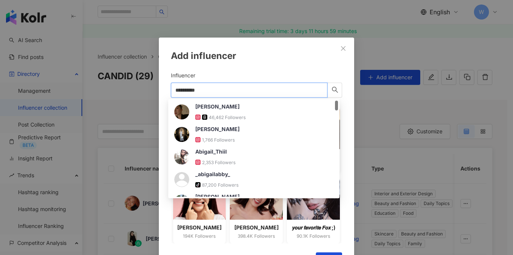
type input "**********"
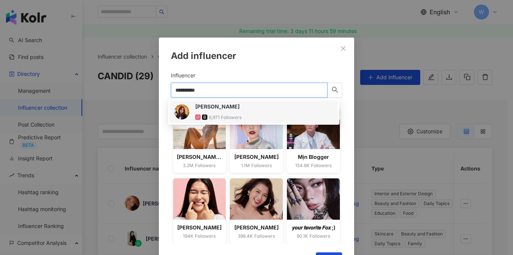
click at [185, 114] on img at bounding box center [181, 111] width 15 height 15
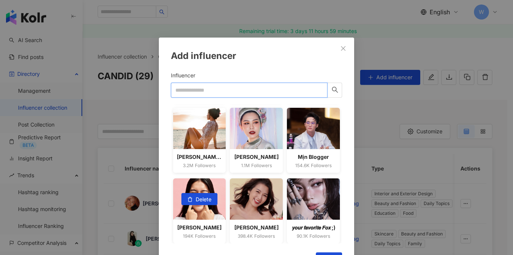
scroll to position [209, 0]
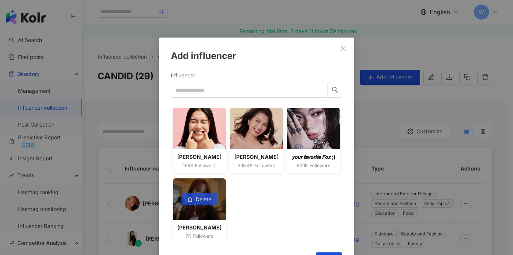
click at [200, 199] on span "Delete" at bounding box center [204, 200] width 16 height 12
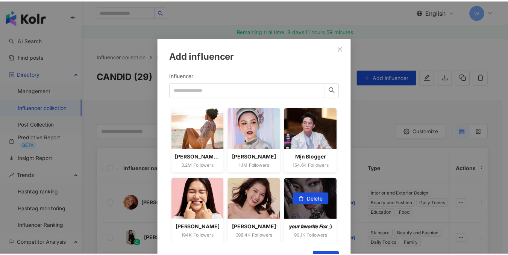
scroll to position [30, 0]
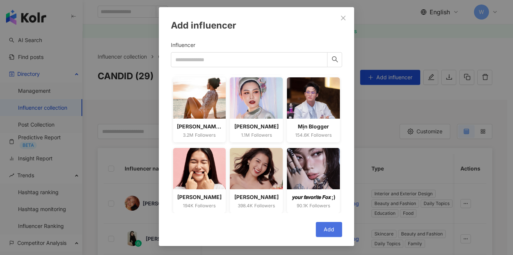
click at [331, 229] on span "Add" at bounding box center [329, 230] width 11 height 6
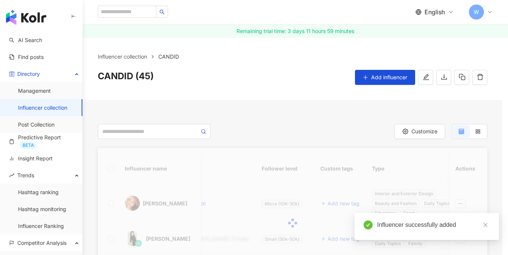
scroll to position [0, 0]
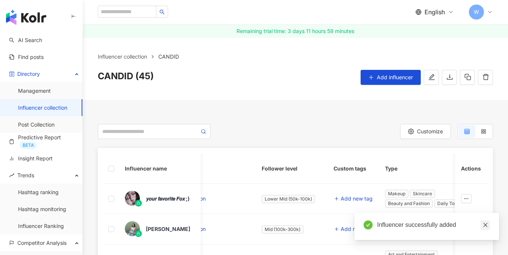
click at [487, 225] on icon "close" at bounding box center [484, 224] width 5 height 5
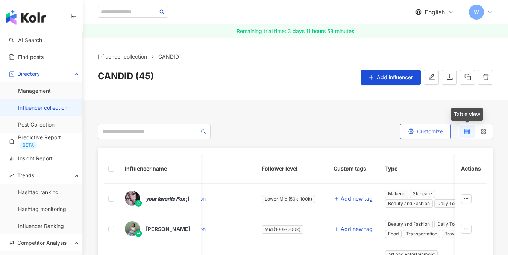
click at [432, 132] on span "Customize" at bounding box center [430, 132] width 26 height 6
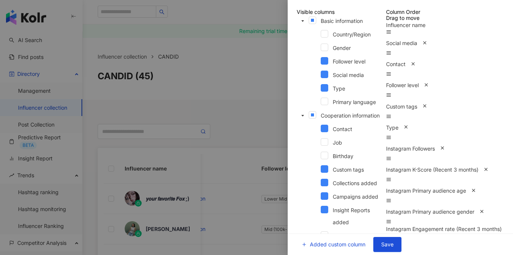
scroll to position [559, 0]
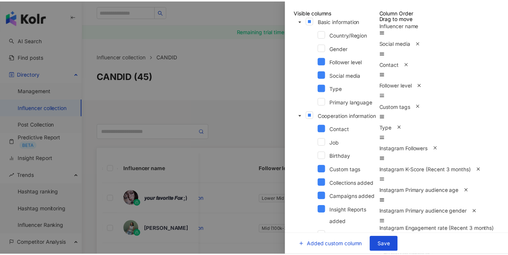
scroll to position [296, 0]
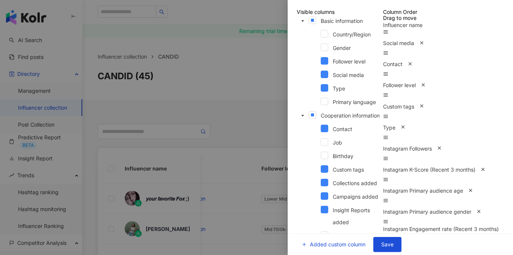
click at [394, 242] on span "Save" at bounding box center [387, 245] width 12 height 6
click at [248, 127] on div at bounding box center [256, 127] width 513 height 255
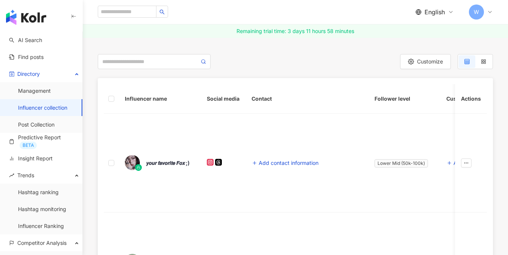
scroll to position [67, 0]
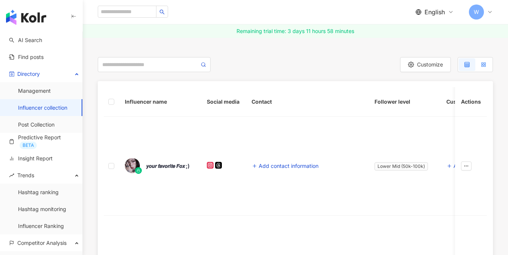
click at [490, 67] on label at bounding box center [483, 64] width 17 height 13
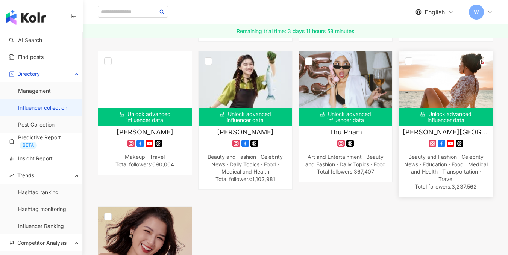
scroll to position [1645, 0]
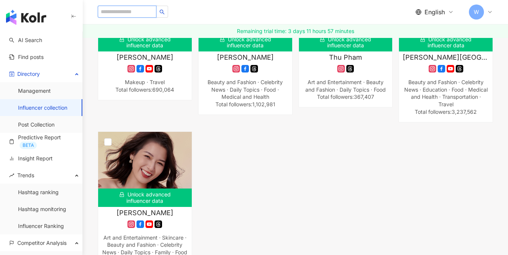
click at [132, 14] on input "search" at bounding box center [127, 12] width 59 height 12
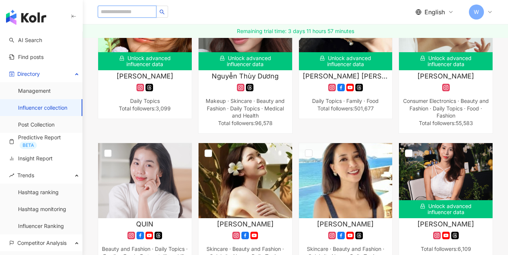
scroll to position [0, 0]
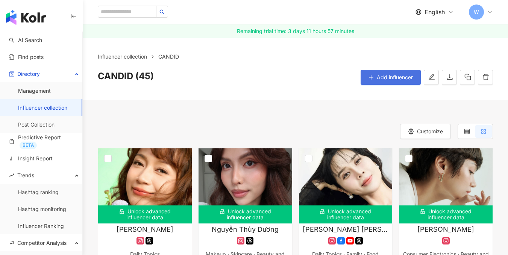
click at [400, 75] on span "Add influencer" at bounding box center [394, 77] width 36 height 6
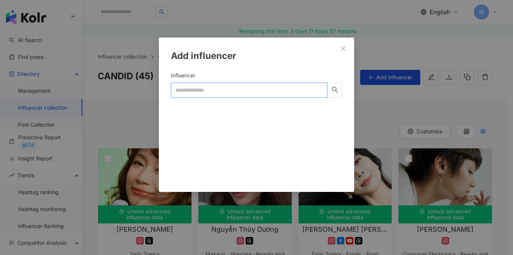
click at [198, 91] on input "Influencer" at bounding box center [249, 90] width 157 height 15
paste input "**********"
type input "**********"
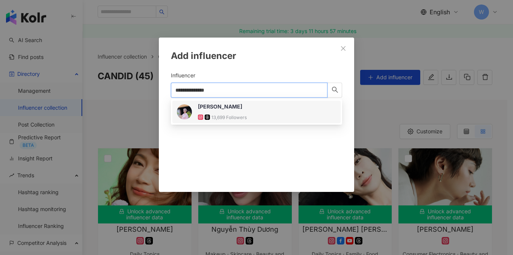
click at [208, 112] on div "Hứa Phương Ngân 13,699 Followers" at bounding box center [222, 112] width 49 height 18
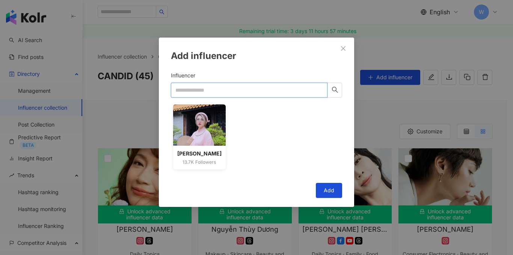
paste input "********"
type input "********"
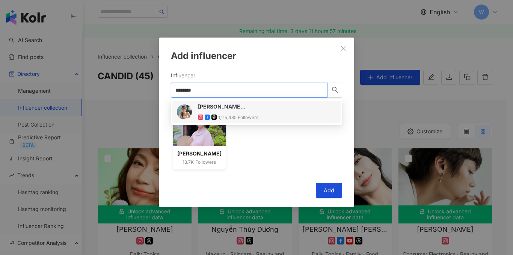
click at [232, 108] on div "Nguyễn Mẫn Thuỷ Tiên" at bounding box center [222, 107] width 49 height 8
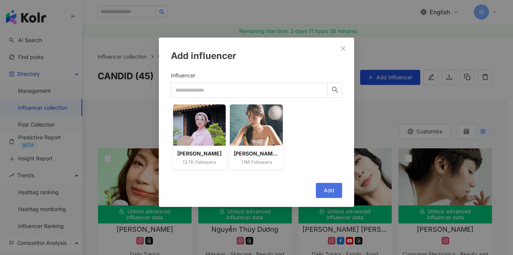
click at [330, 186] on button "Add" at bounding box center [329, 190] width 26 height 15
